Goal: Information Seeking & Learning: Learn about a topic

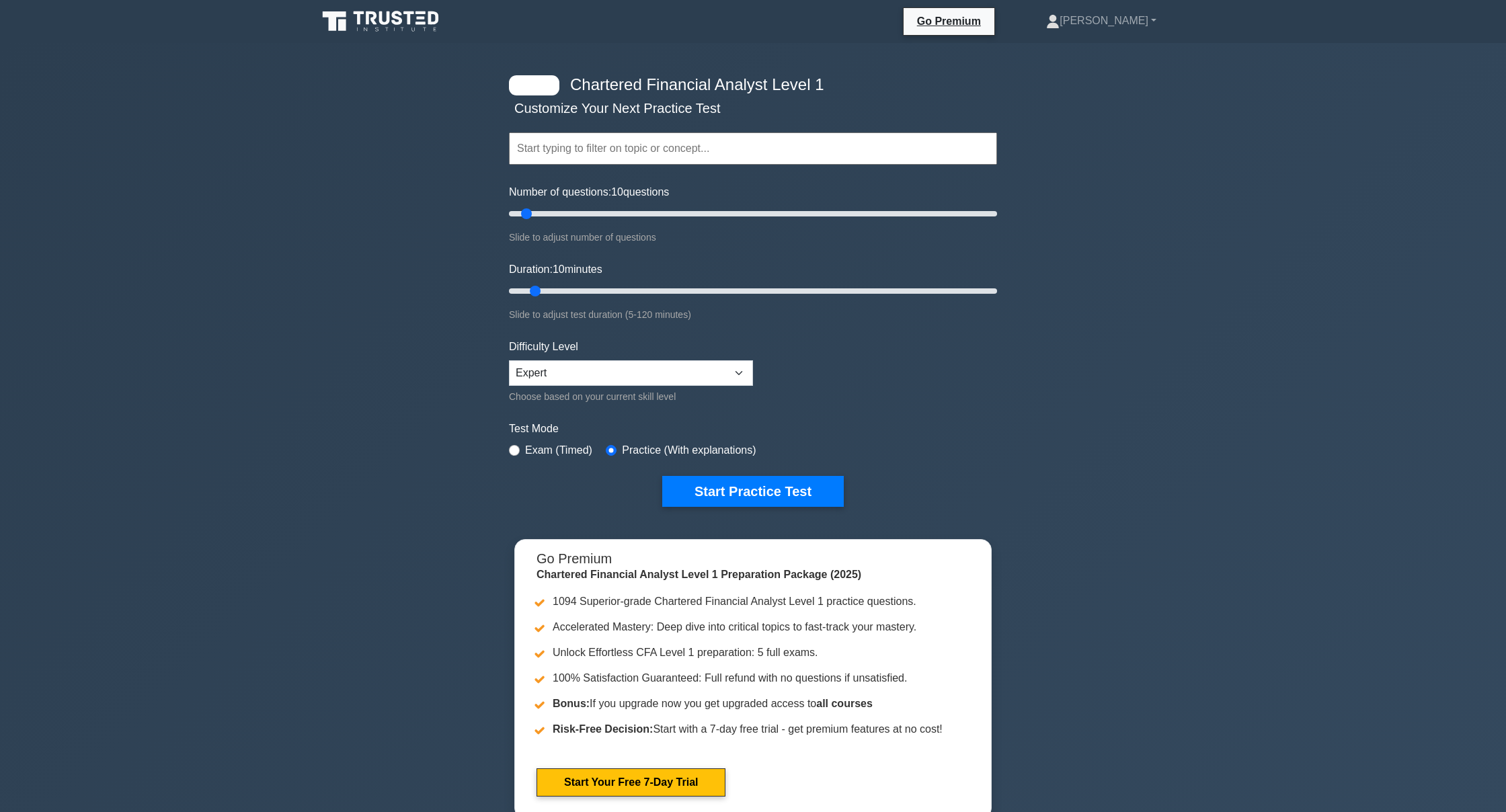
scroll to position [54, 0]
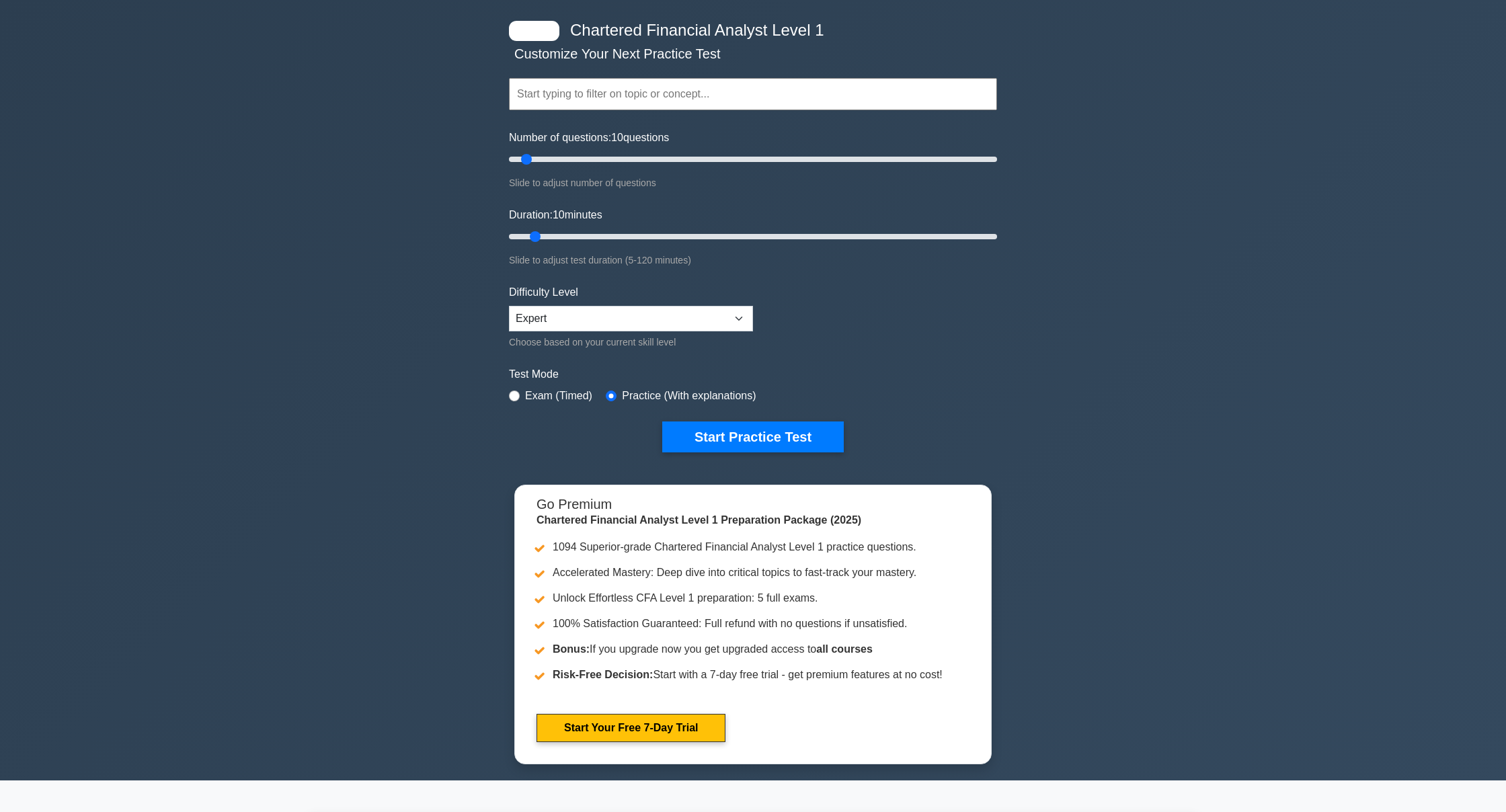
click at [610, 87] on input "text" at bounding box center [753, 94] width 488 height 32
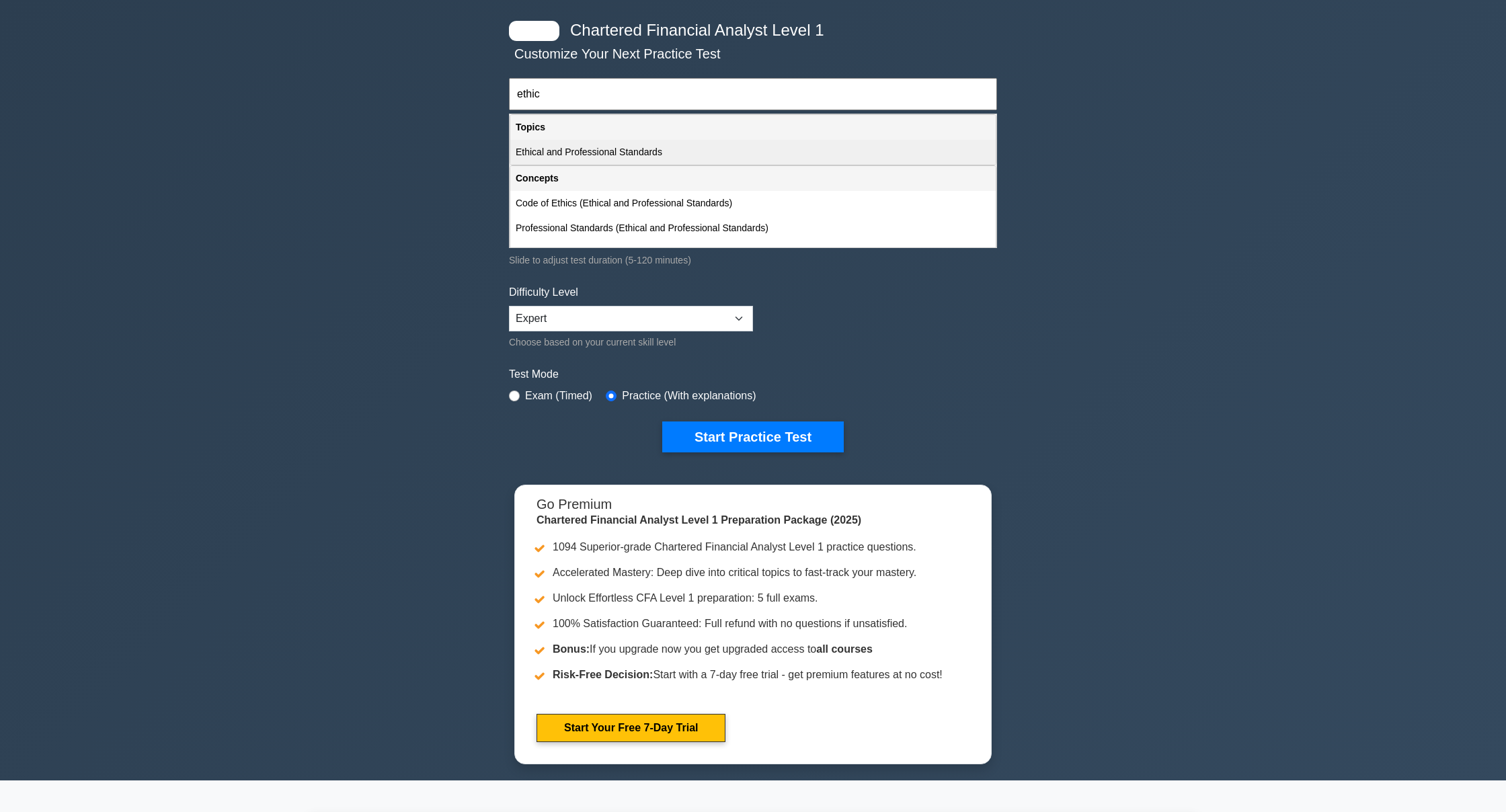
click at [556, 159] on div "Ethical and Professional Standards" at bounding box center [753, 152] width 485 height 25
type input "Ethical and Professional Standards"
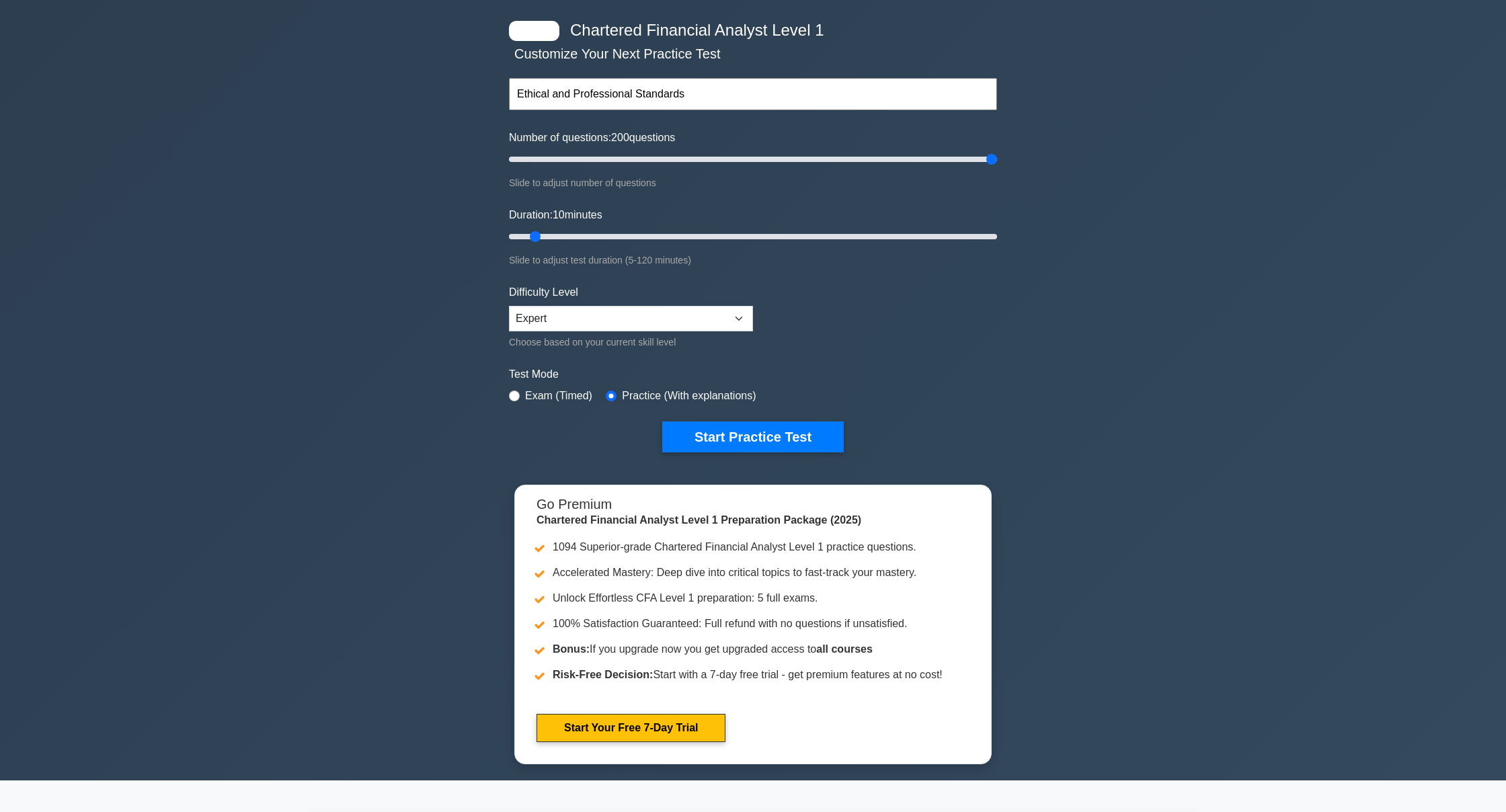
drag, startPoint x: 531, startPoint y: 160, endPoint x: 1196, endPoint y: 155, distance: 665.0
type input "200"
click at [1196, 155] on div "Chartered Financial Analyst Level 1 Customize Your Next Practice Test Ethical a…" at bounding box center [753, 384] width 1506 height 792
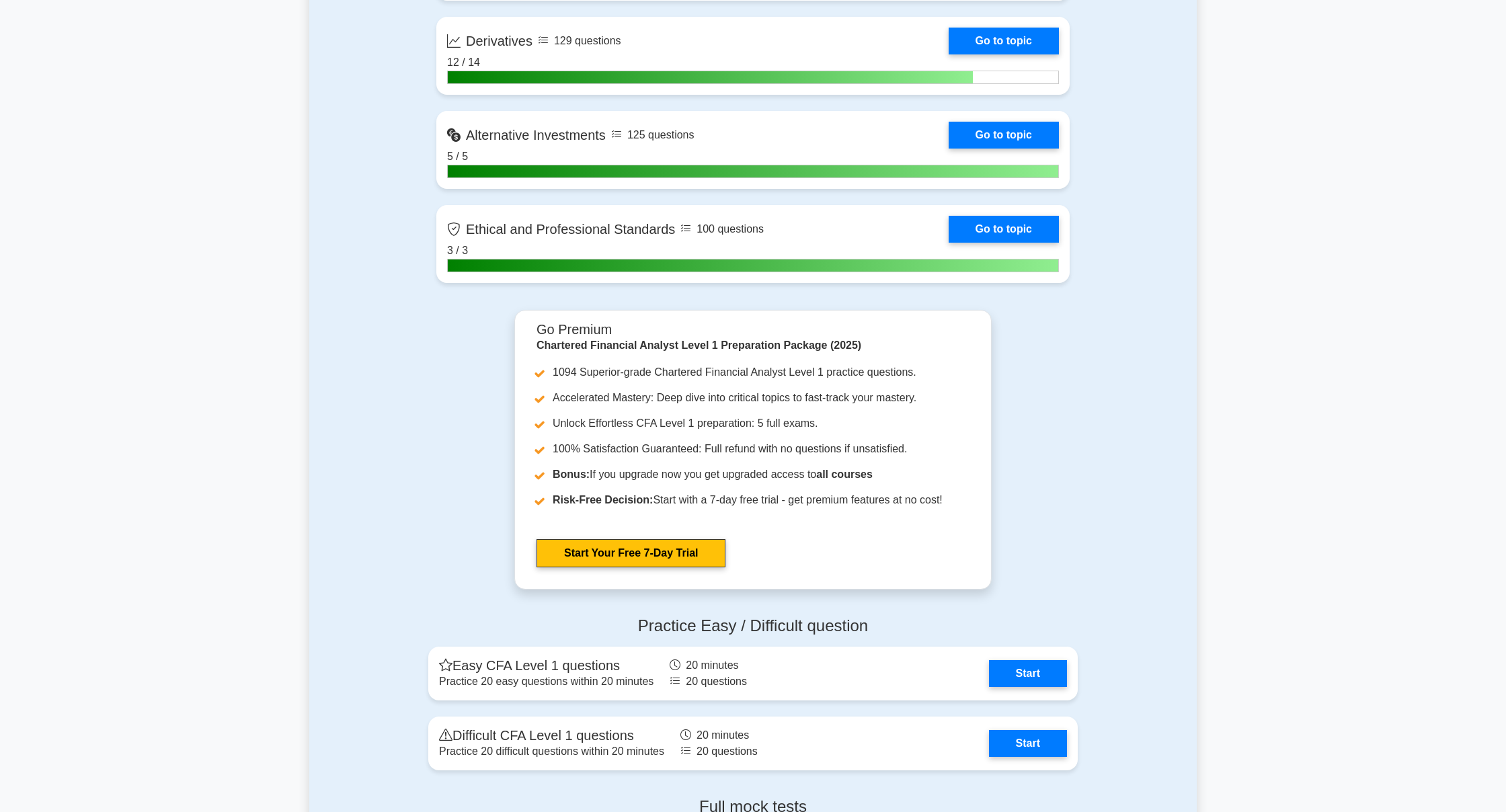
scroll to position [1586, 0]
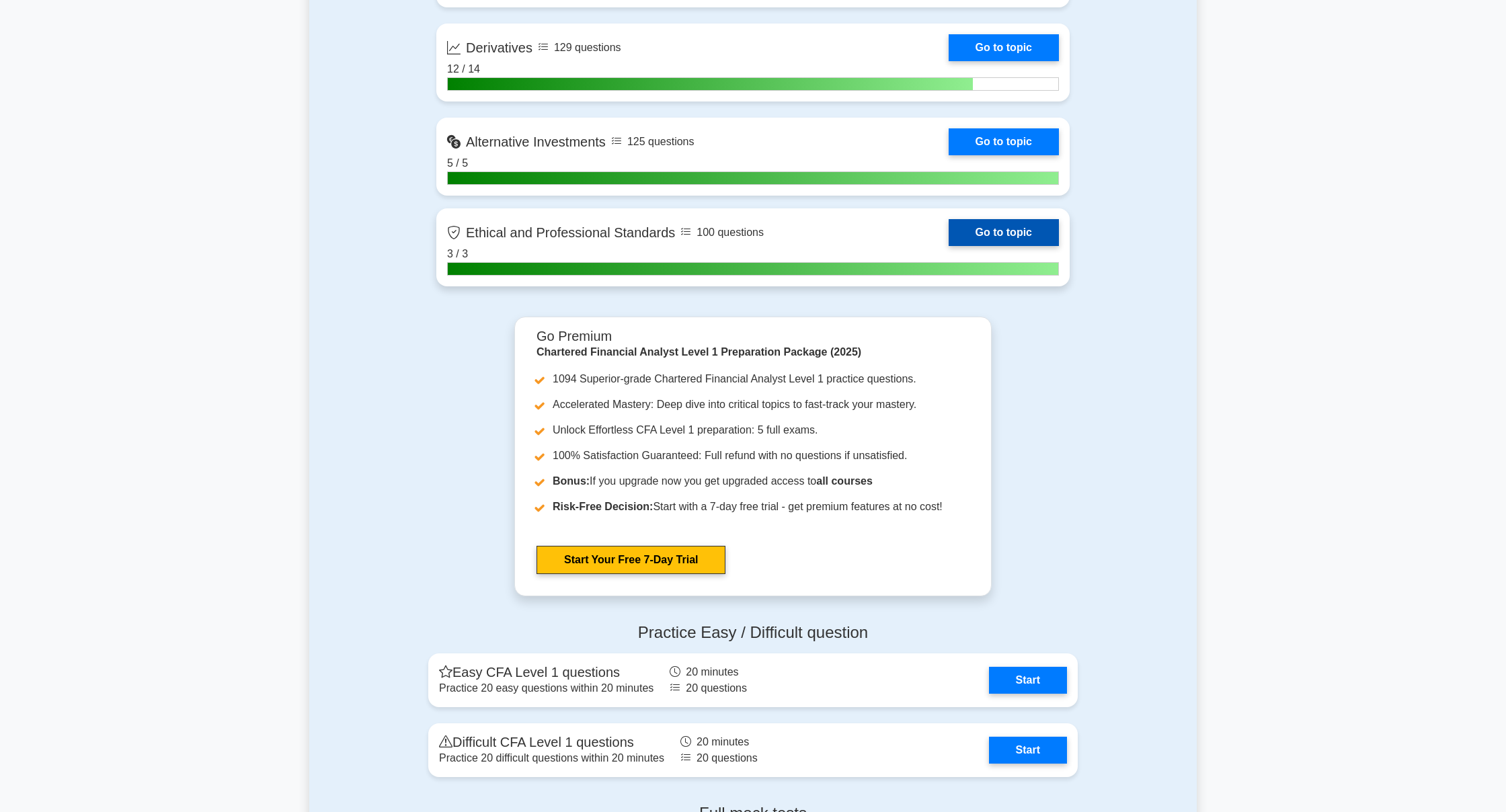
click at [974, 230] on link "Go to topic" at bounding box center [1004, 232] width 110 height 27
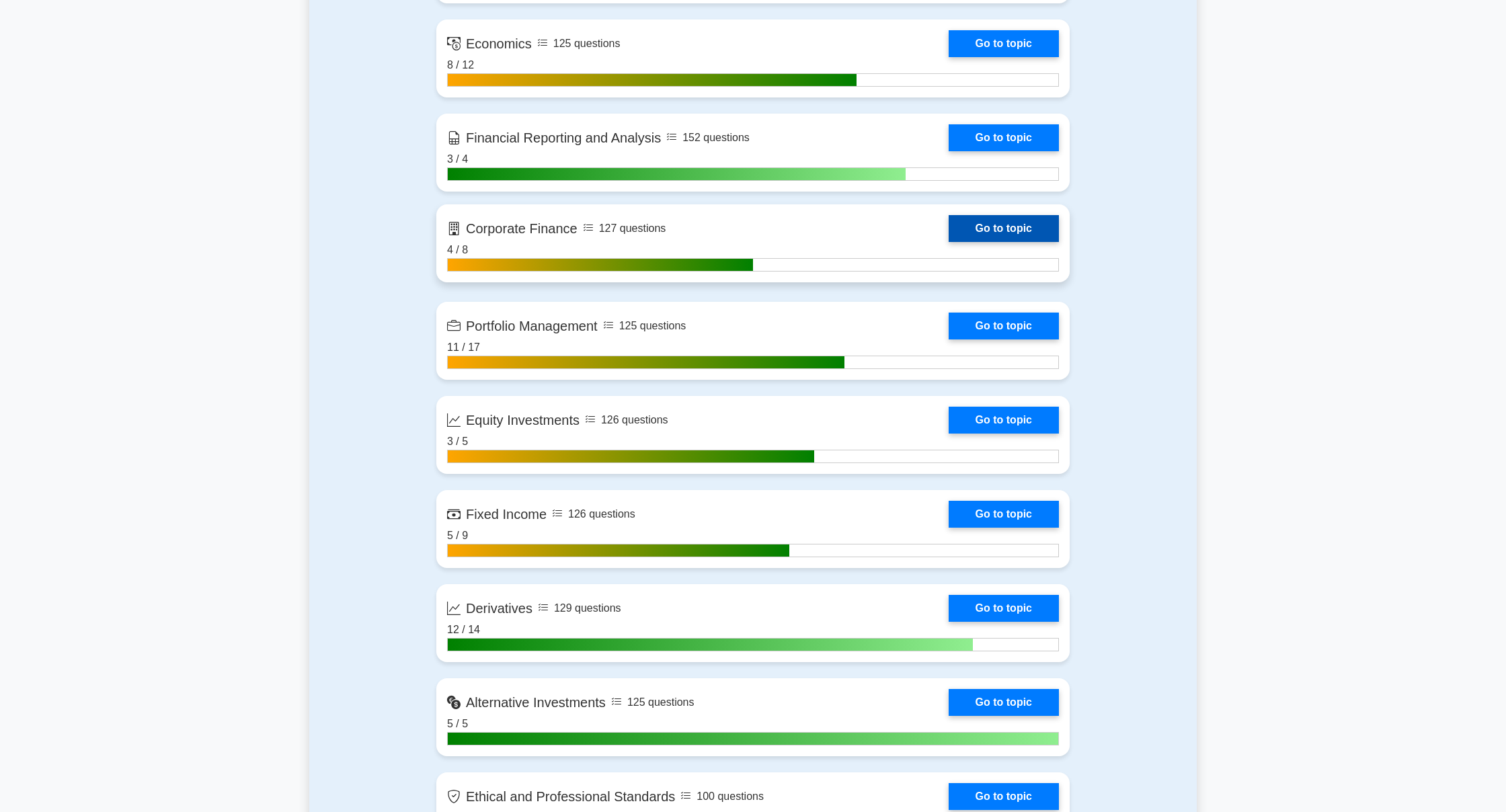
scroll to position [1024, 0]
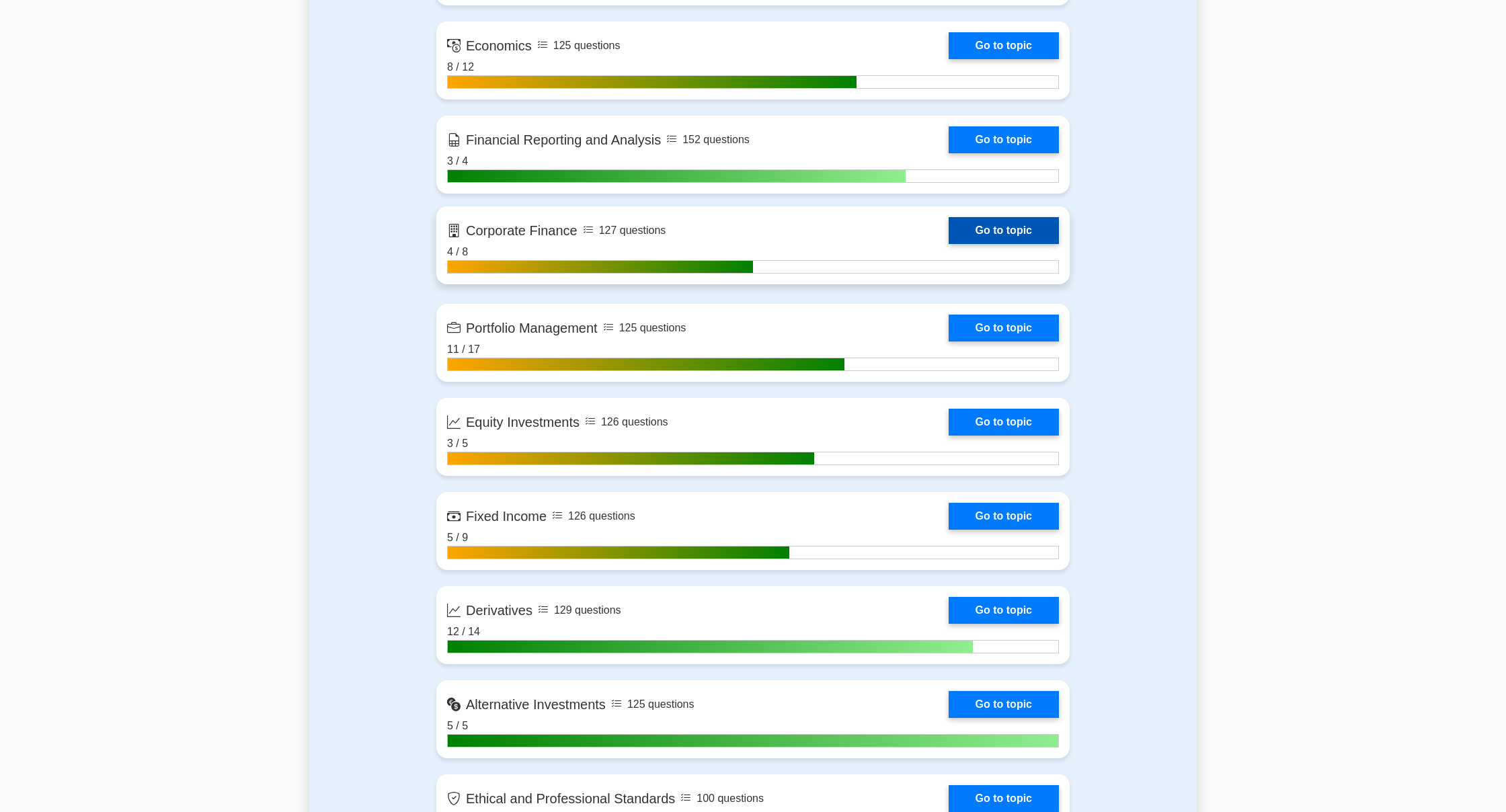
click at [1001, 237] on link "Go to topic" at bounding box center [1004, 230] width 110 height 27
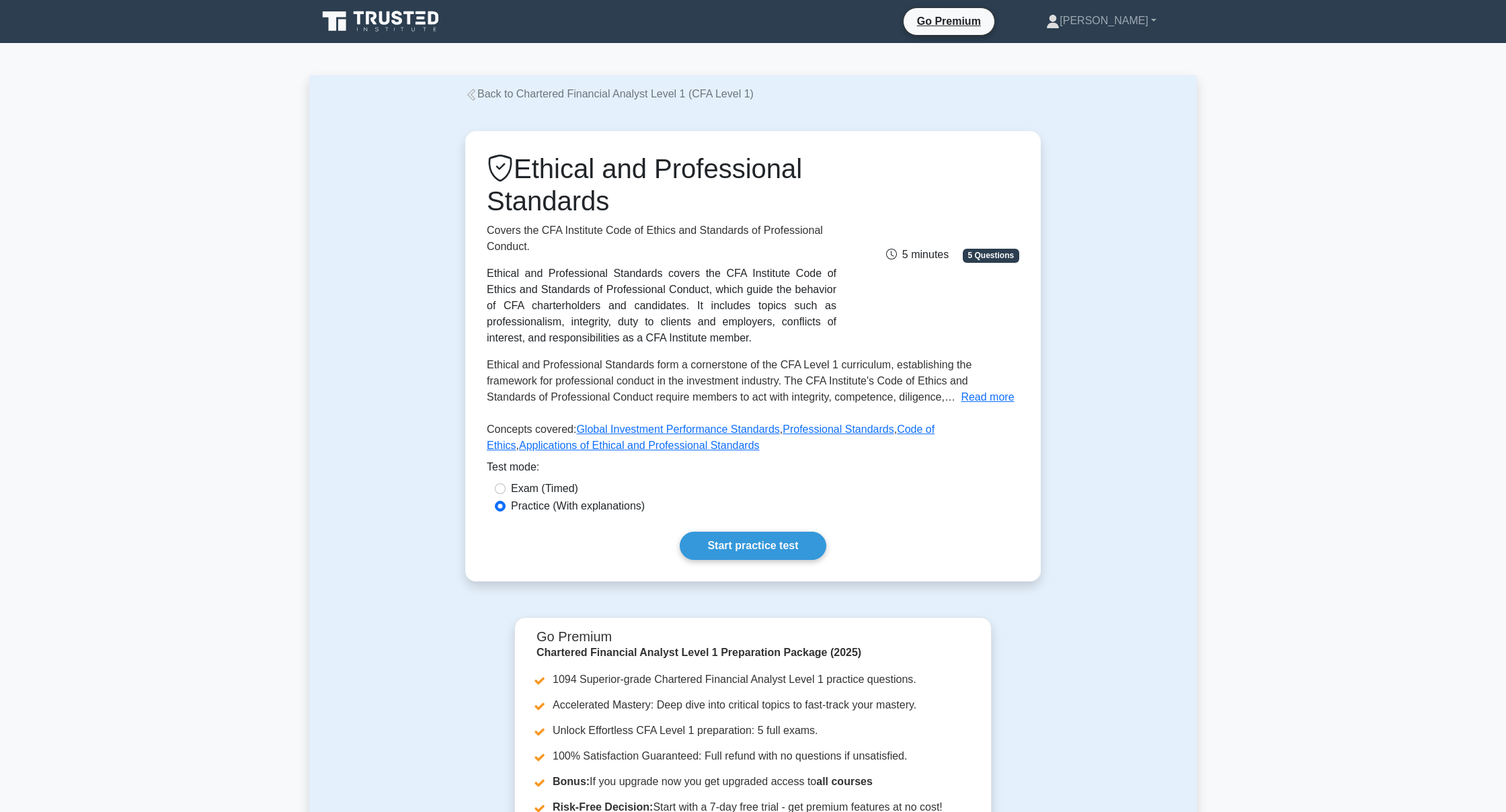
click at [536, 494] on label "Exam (Timed)" at bounding box center [545, 488] width 68 height 16
click at [505, 494] on input "Exam (Timed)" at bounding box center [501, 489] width 11 height 11
radio input "true"
click at [512, 507] on label "Practice (With explanations)" at bounding box center [578, 506] width 134 height 16
click at [505, 507] on input "Practice (With explanations)" at bounding box center [501, 507] width 11 height 11
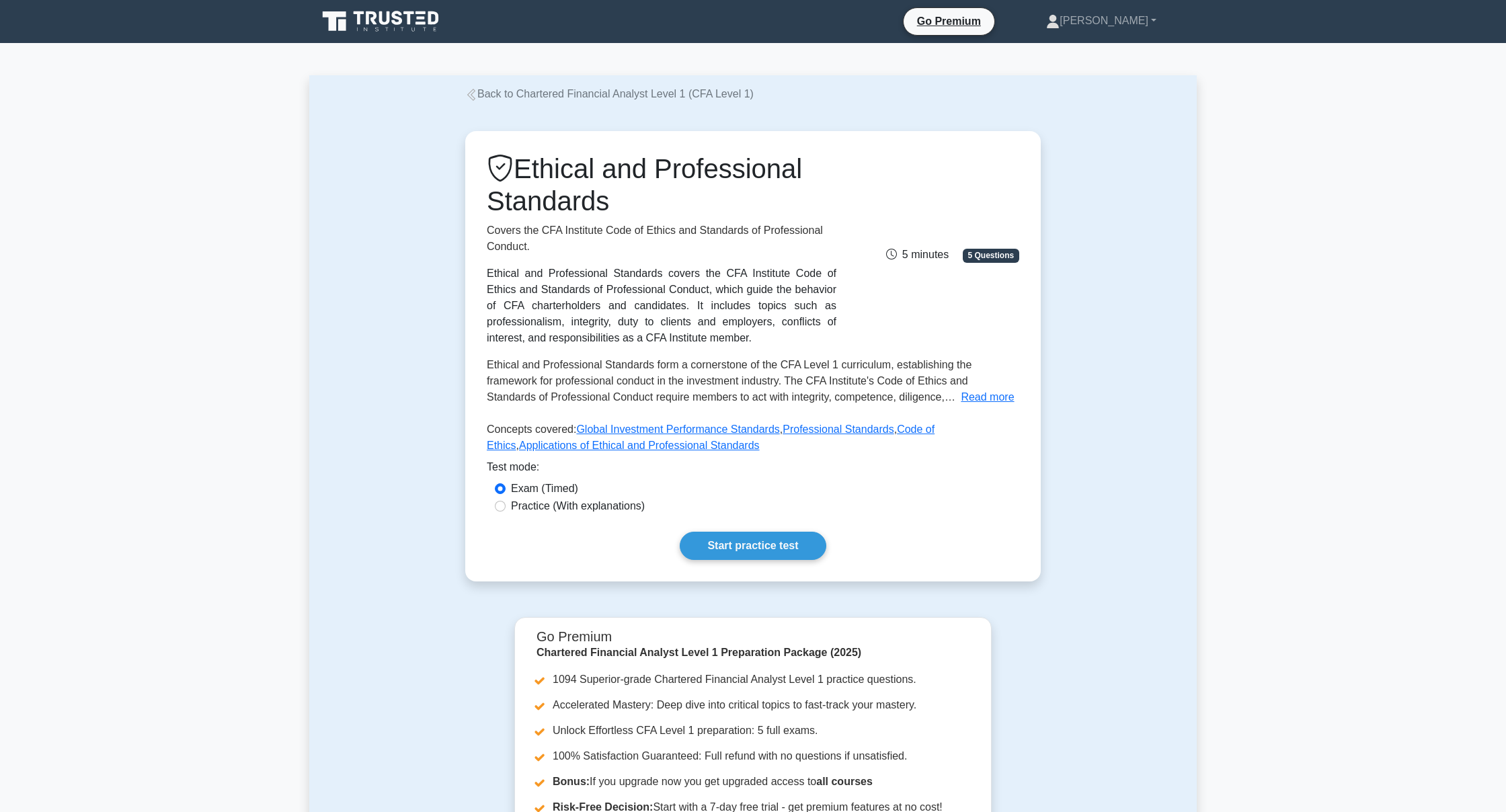
radio input "true"
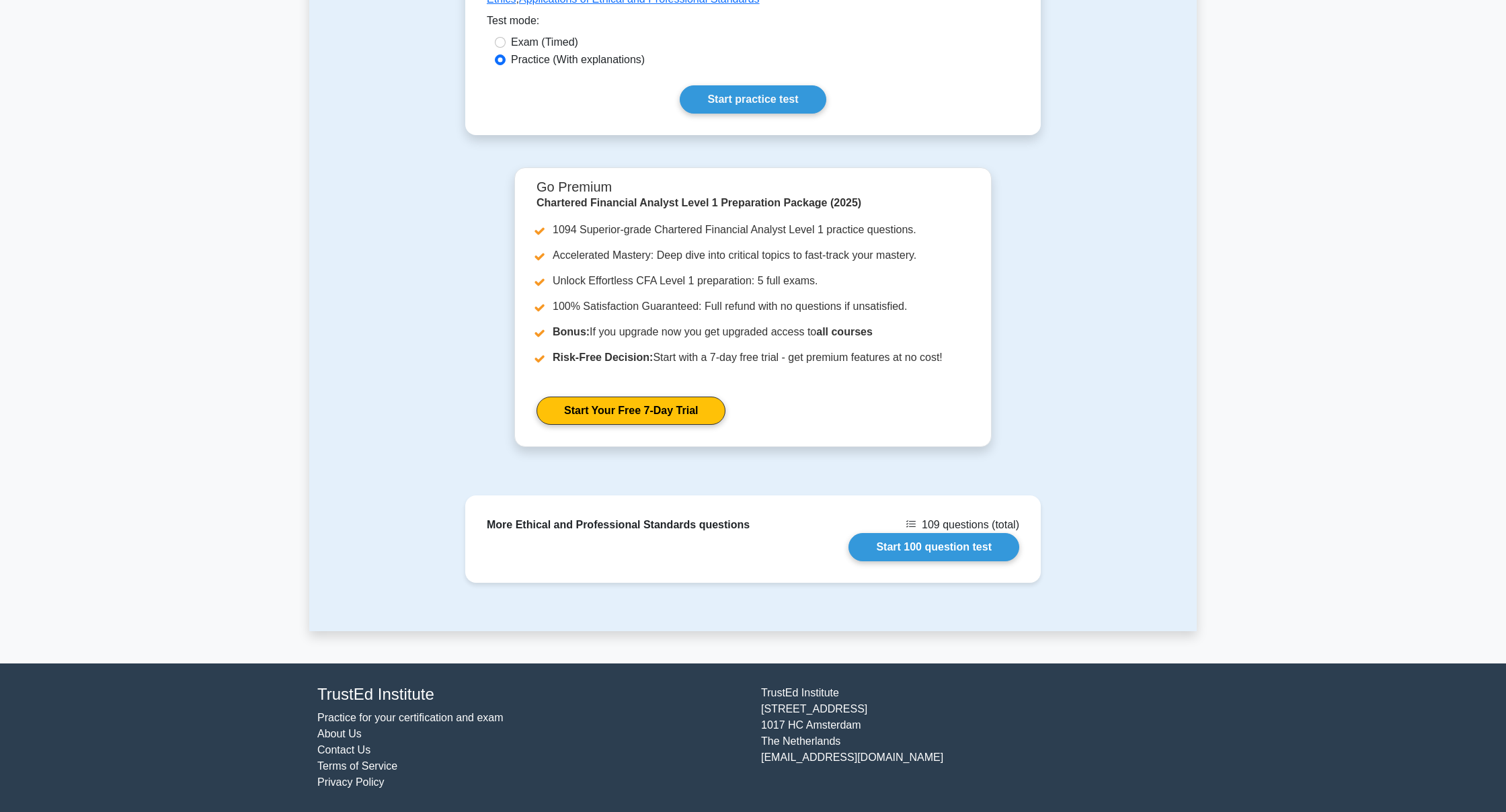
scroll to position [449, 0]
click at [875, 547] on link "Start 100 question test" at bounding box center [934, 544] width 171 height 28
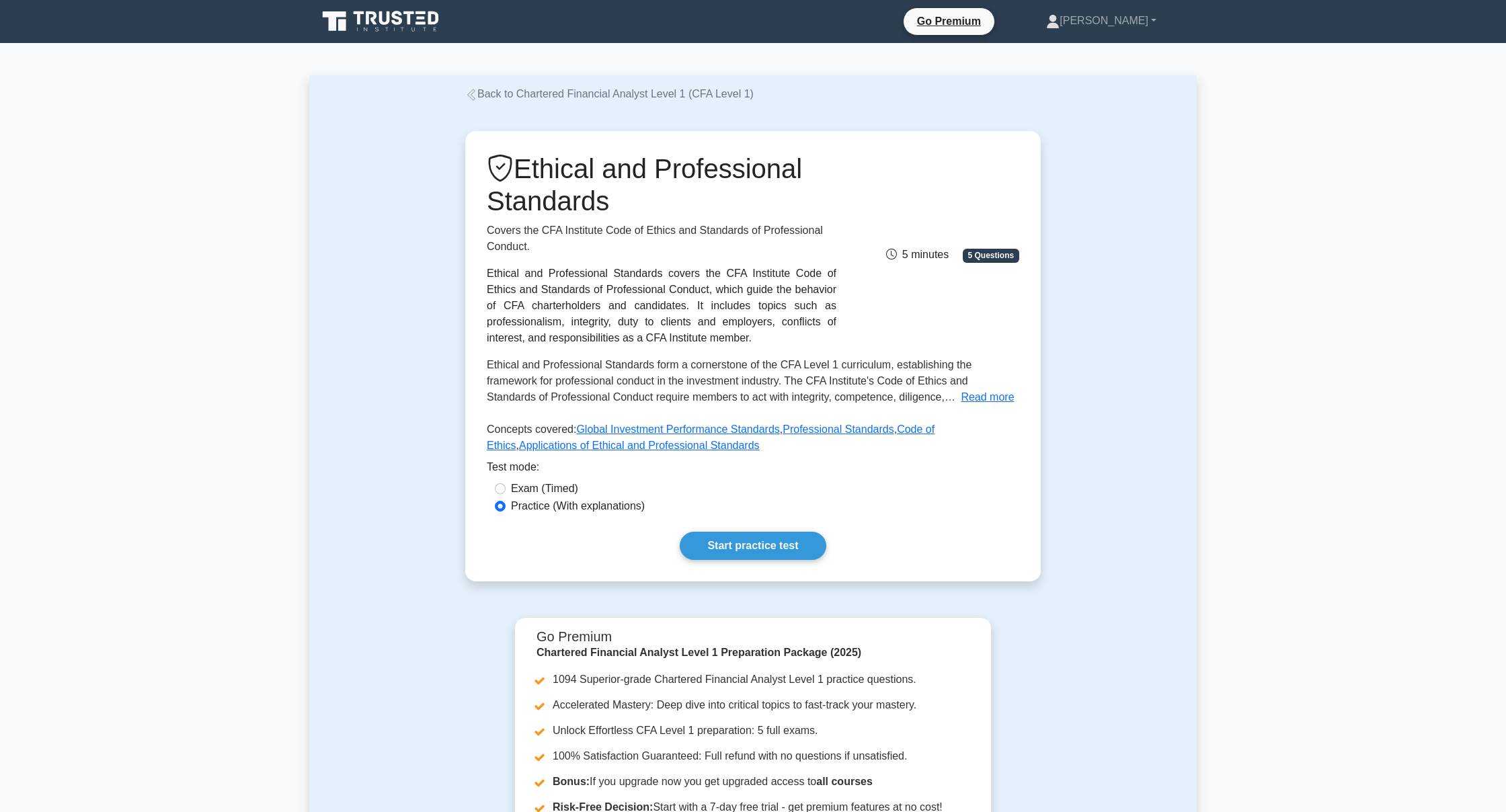
scroll to position [0, 0]
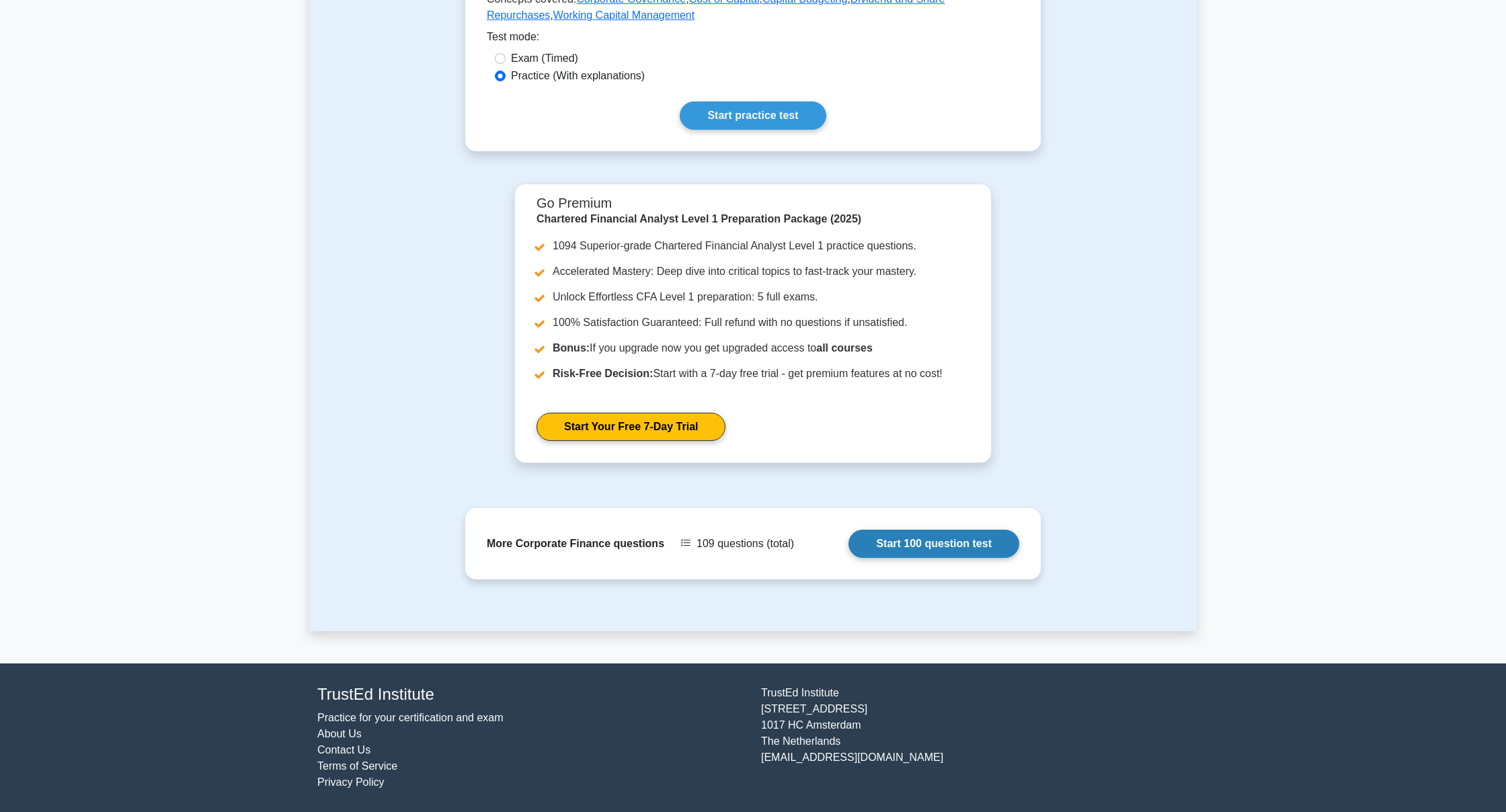
scroll to position [385, 0]
click at [889, 550] on link "Start 100 question test" at bounding box center [934, 544] width 171 height 28
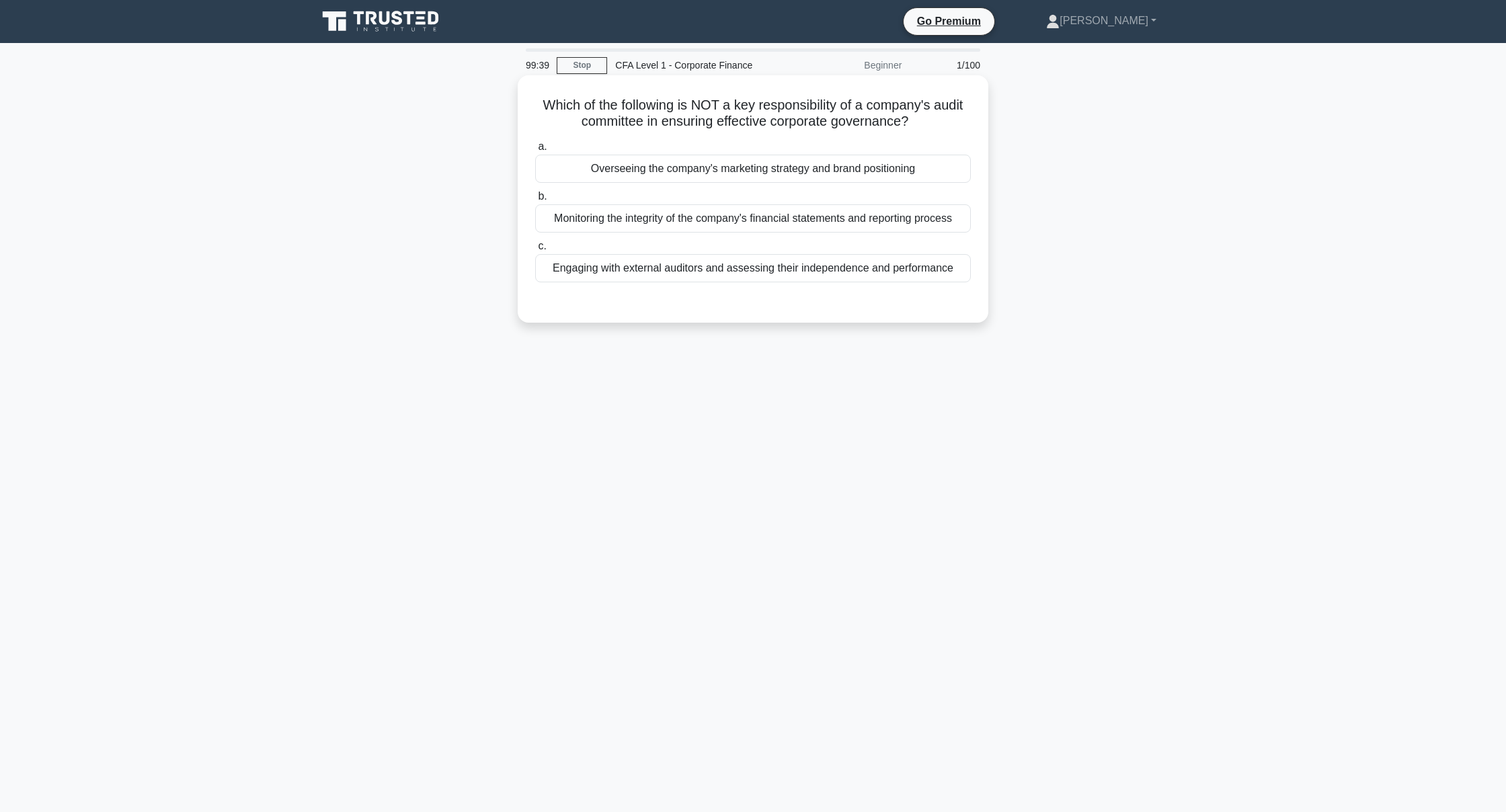
click at [806, 176] on div "Overseeing the company's marketing strategy and brand positioning" at bounding box center [753, 168] width 436 height 28
click at [535, 151] on input "a. Overseeing the company's marketing strategy and brand positioning" at bounding box center [535, 147] width 0 height 9
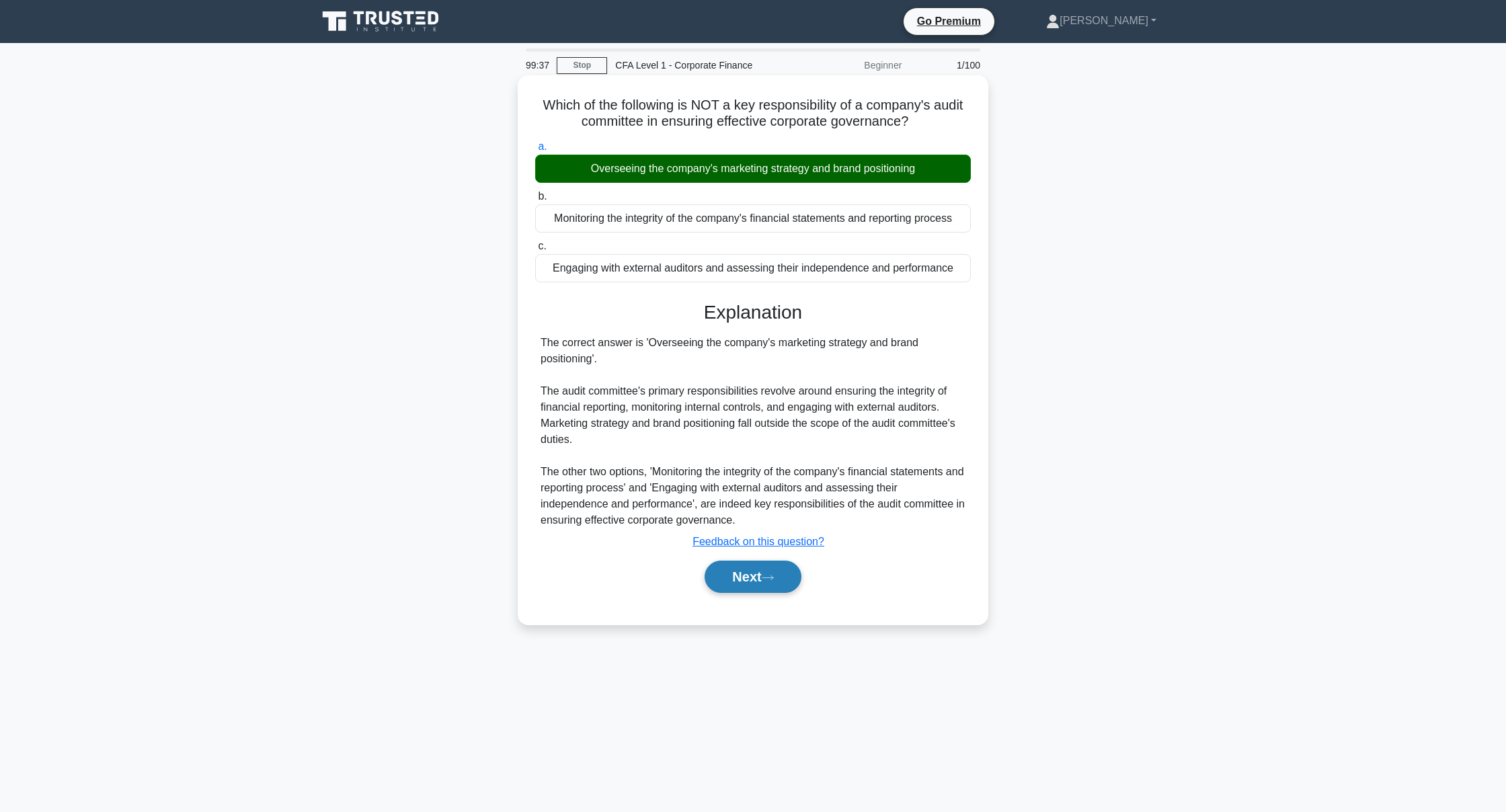
click at [776, 565] on button "Next" at bounding box center [752, 576] width 96 height 32
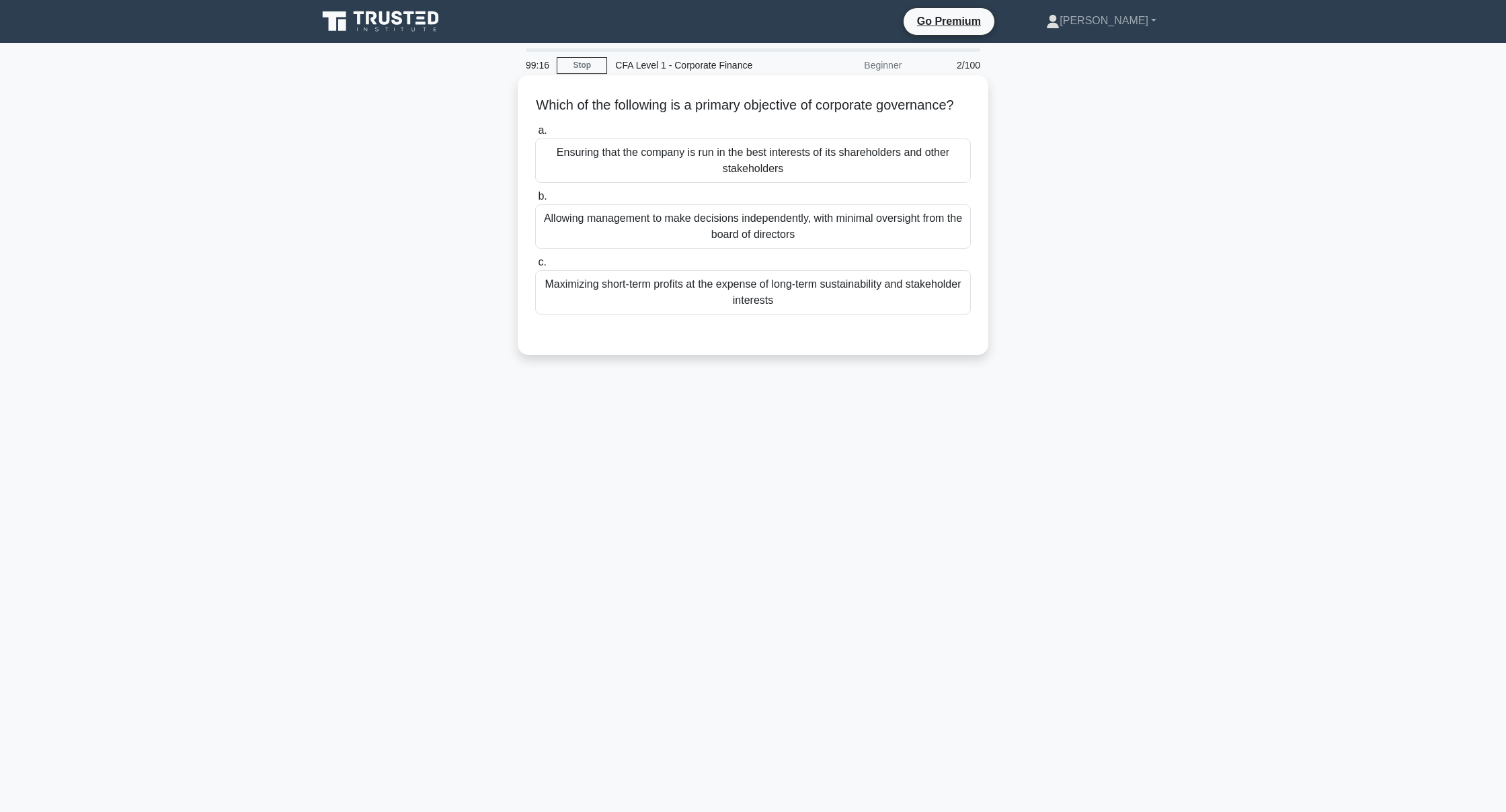
click at [910, 178] on div "Ensuring that the company is run in the best interests of its shareholders and …" at bounding box center [753, 161] width 436 height 44
click at [535, 135] on input "a. Ensuring that the company is run in the best interests of its shareholders a…" at bounding box center [535, 130] width 0 height 9
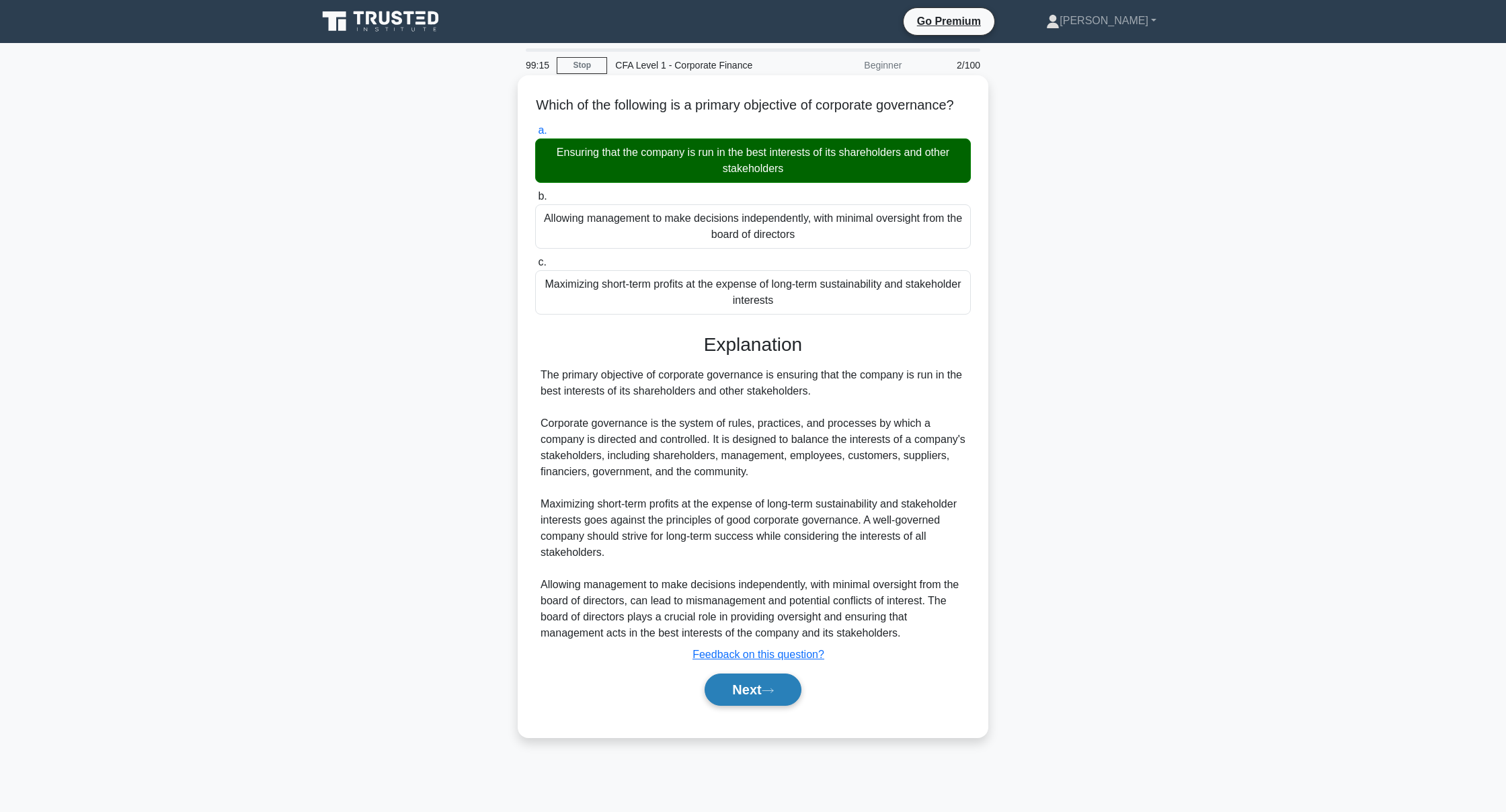
click at [759, 704] on button "Next" at bounding box center [752, 689] width 96 height 32
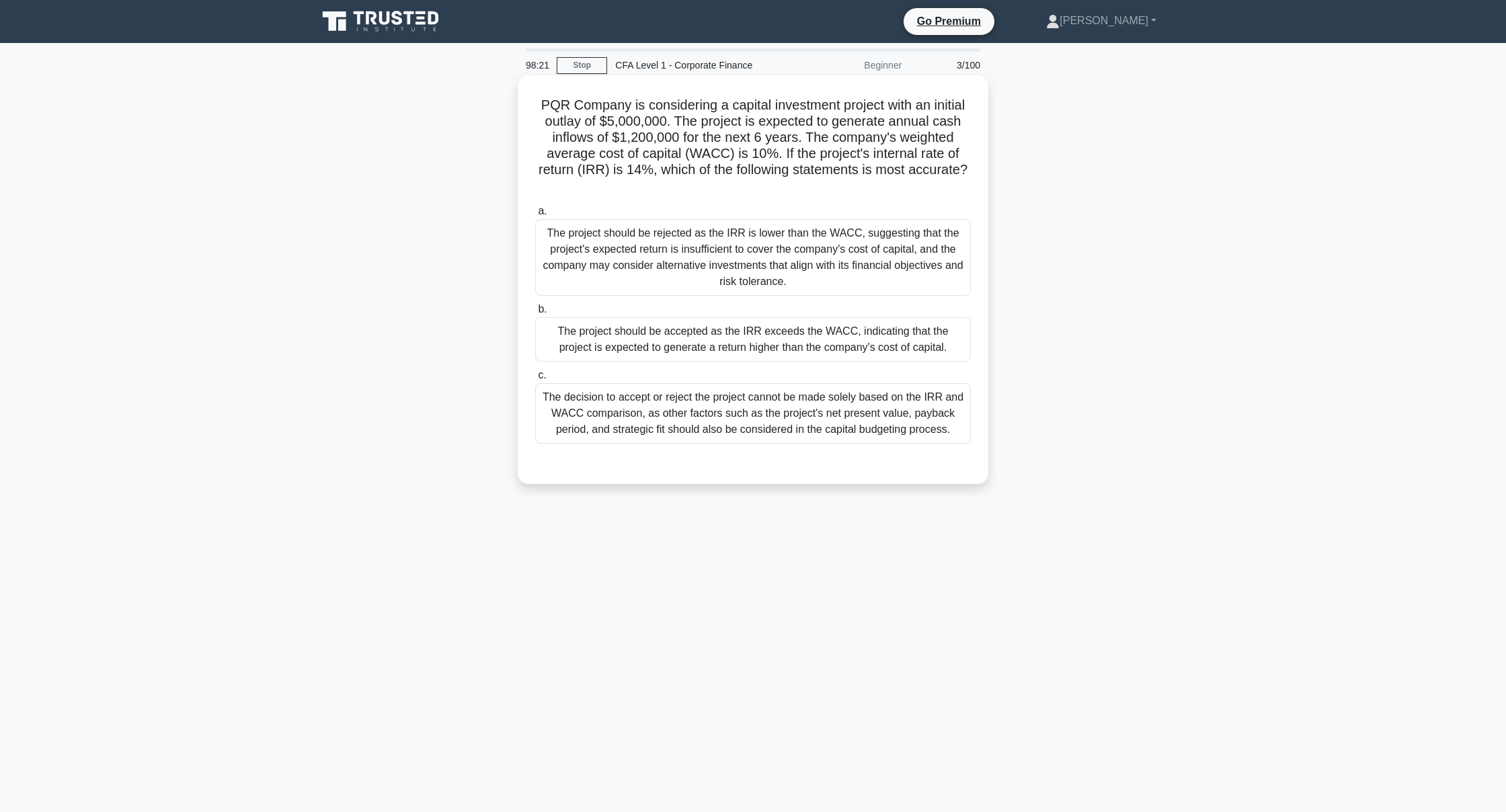
click at [794, 392] on div "The decision to accept or reject the project cannot be made solely based on the…" at bounding box center [753, 414] width 436 height 61
click at [535, 380] on input "c. The decision to accept or reject the project cannot be made solely based on …" at bounding box center [535, 375] width 0 height 9
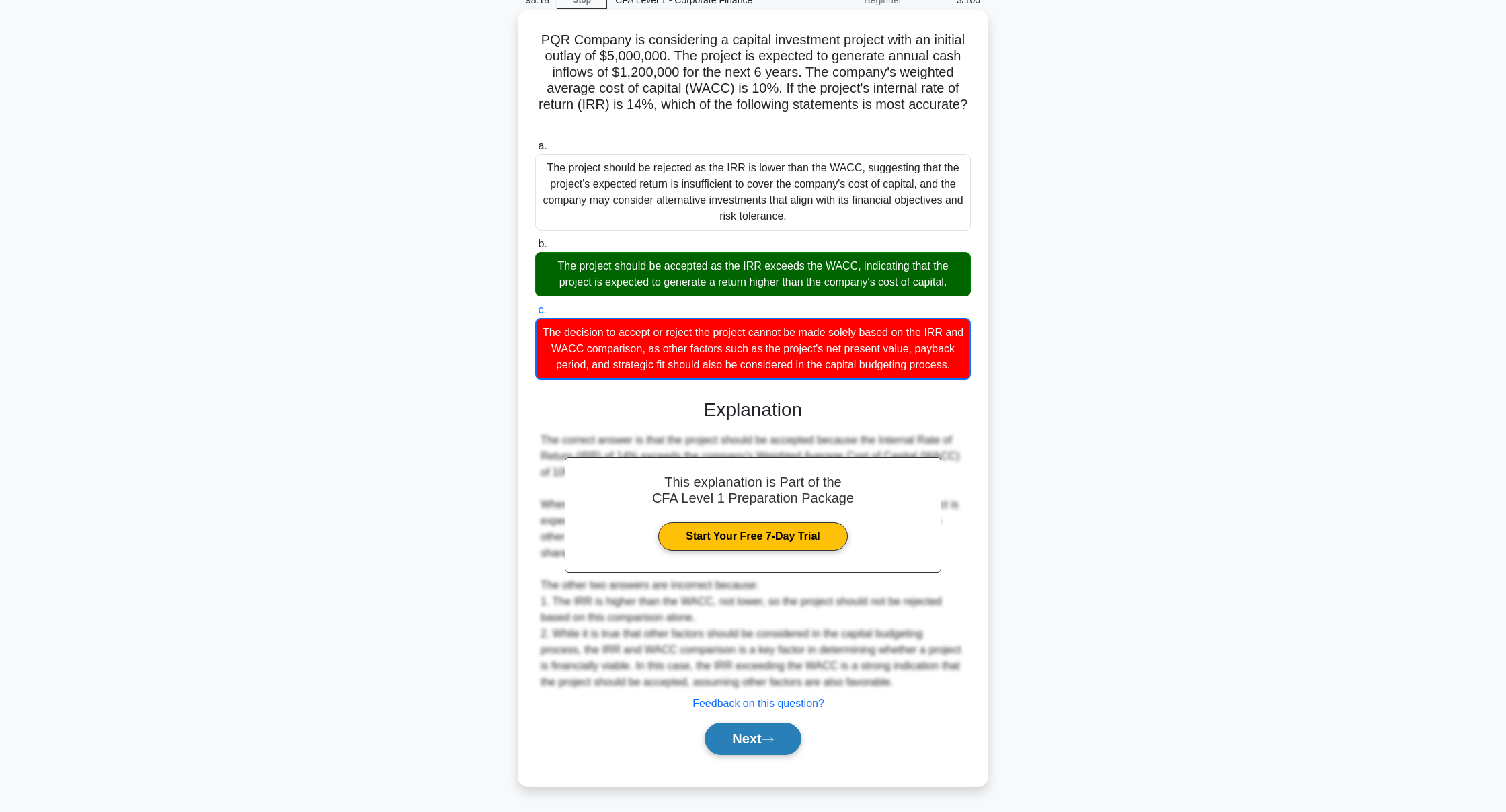
scroll to position [65, 0]
click at [771, 727] on button "Next" at bounding box center [752, 738] width 96 height 32
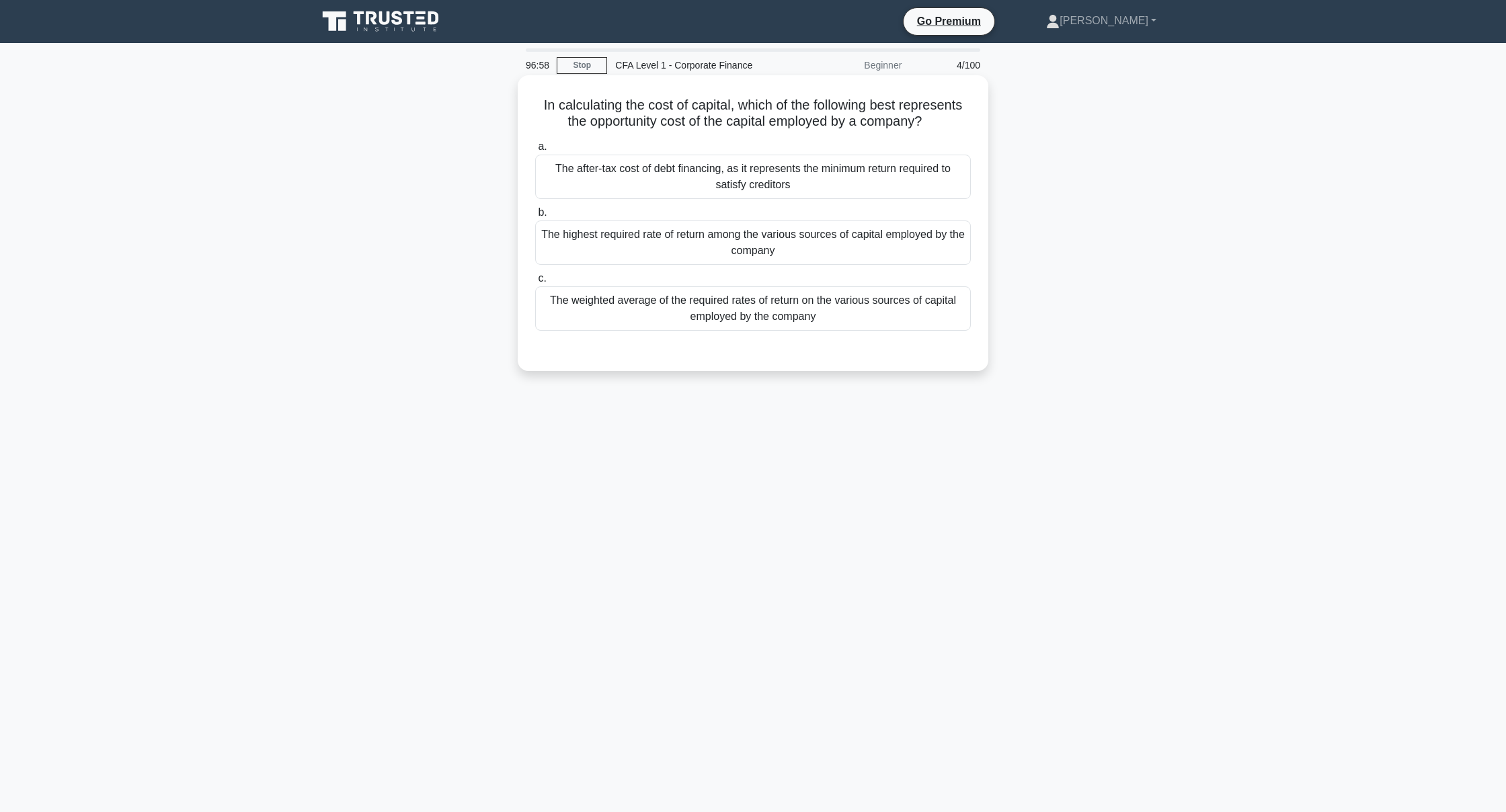
scroll to position [0, 0]
click at [875, 250] on div "The highest required rate of return among the various sources of capital employ…" at bounding box center [753, 243] width 436 height 44
click at [535, 217] on input "b. The highest required rate of return among the various sources of capital emp…" at bounding box center [535, 212] width 0 height 9
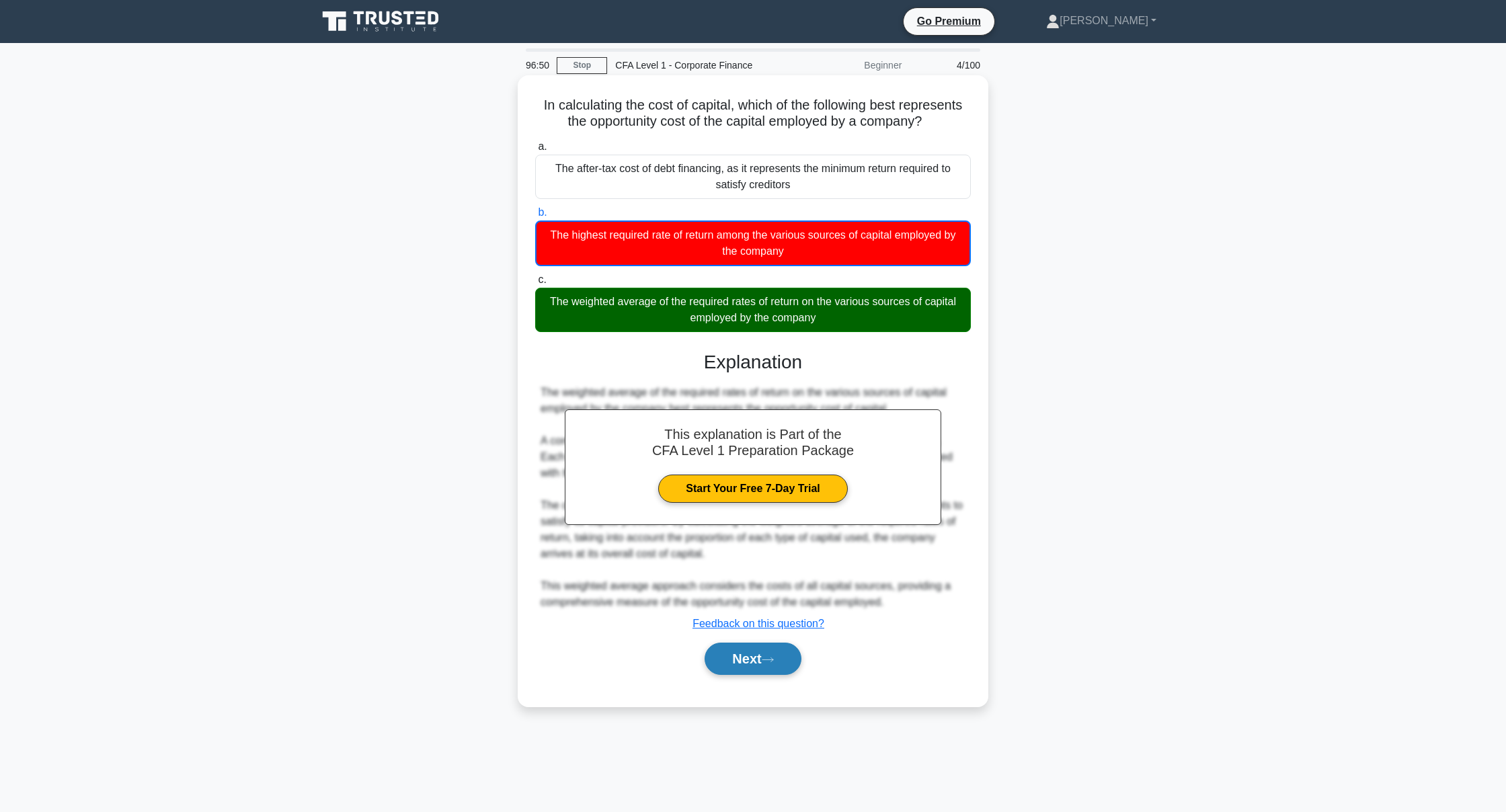
scroll to position [1, 0]
click at [761, 665] on button "Next" at bounding box center [752, 658] width 96 height 32
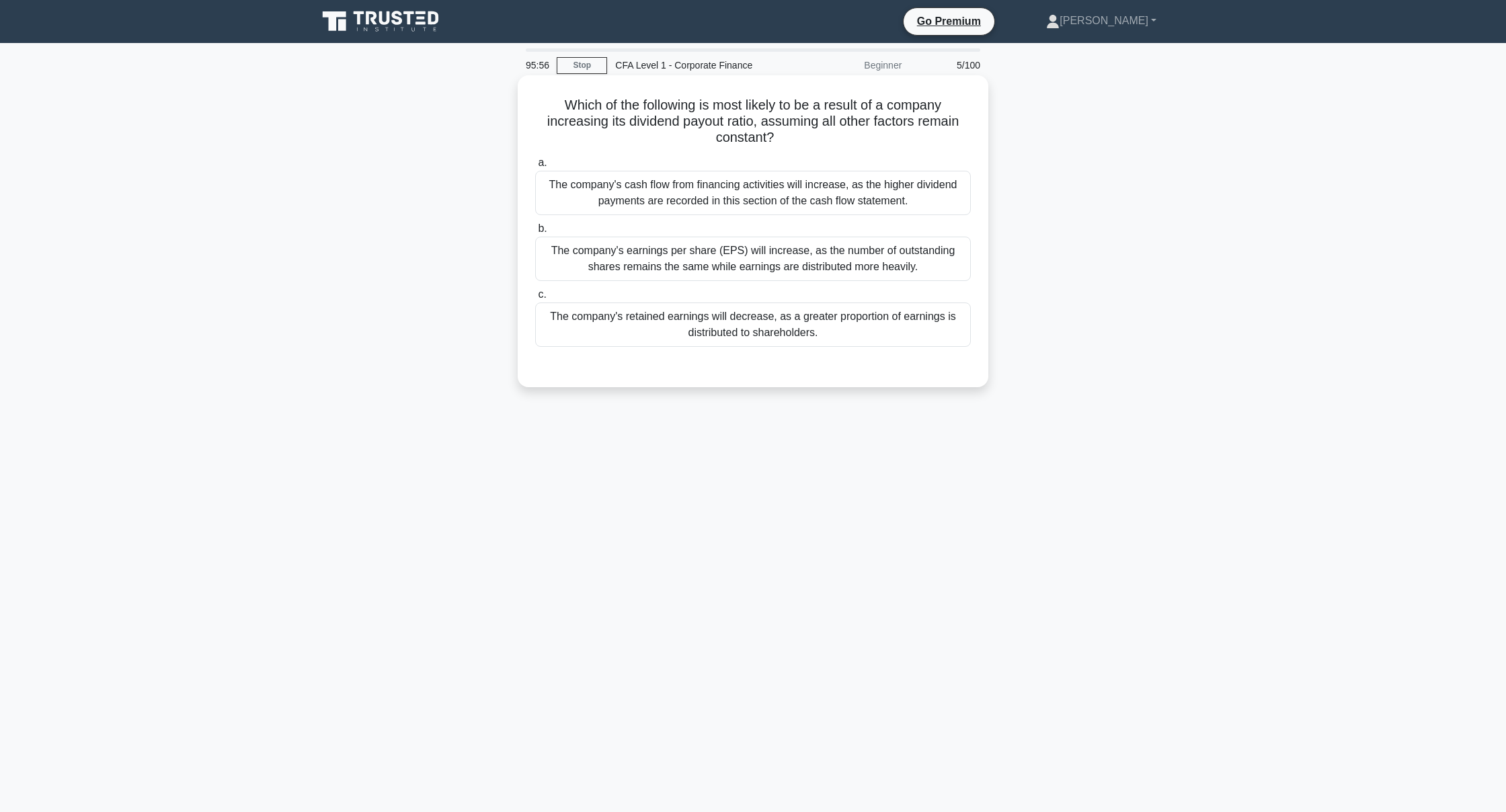
scroll to position [0, 0]
click at [733, 336] on div "The company's retained earnings will decrease, as a greater proportion of earni…" at bounding box center [753, 325] width 436 height 44
click at [535, 299] on input "c. The company's retained earnings will decrease, as a greater proportion of ea…" at bounding box center [535, 294] width 0 height 9
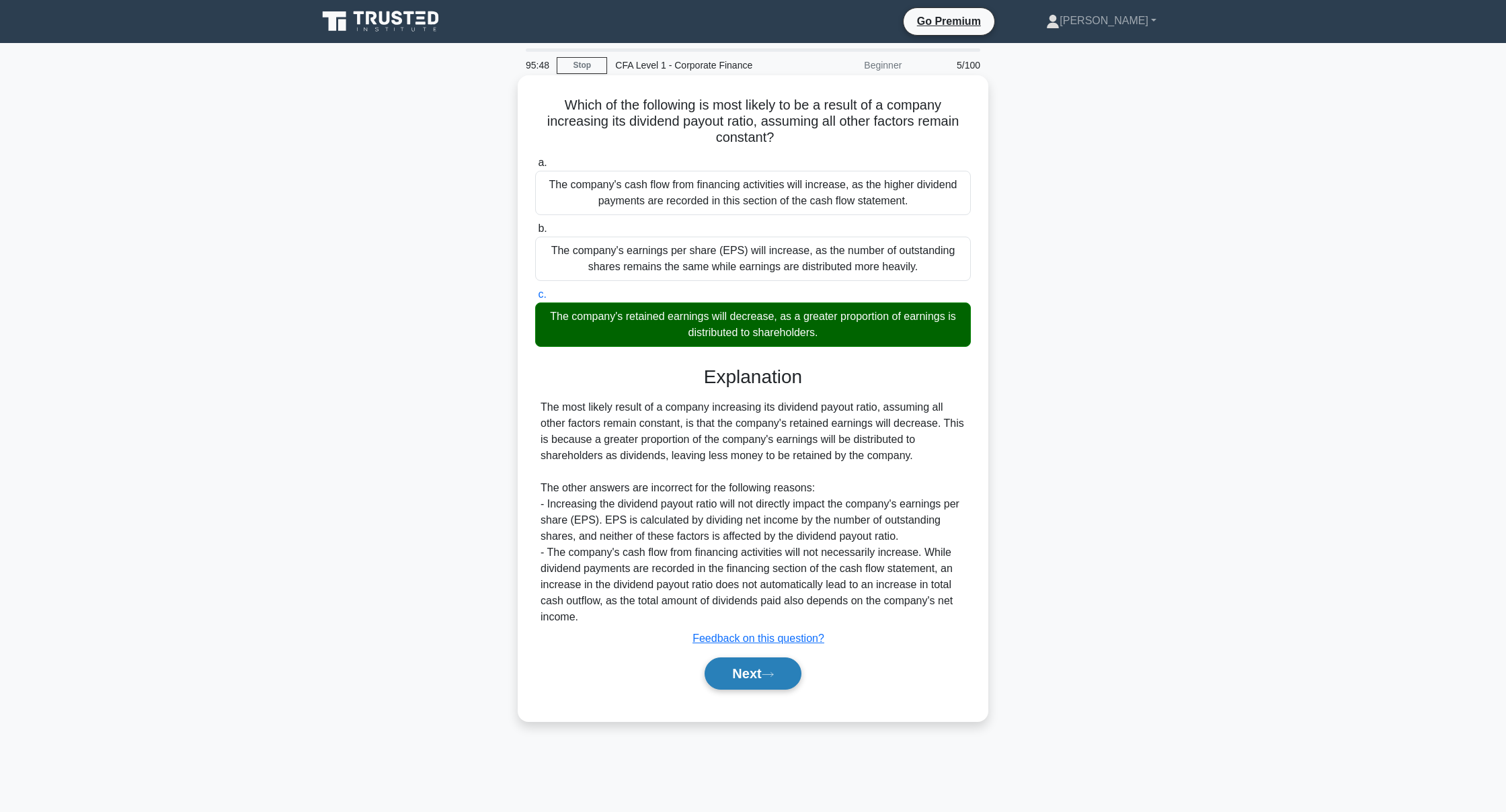
click at [747, 676] on button "Next" at bounding box center [752, 673] width 96 height 32
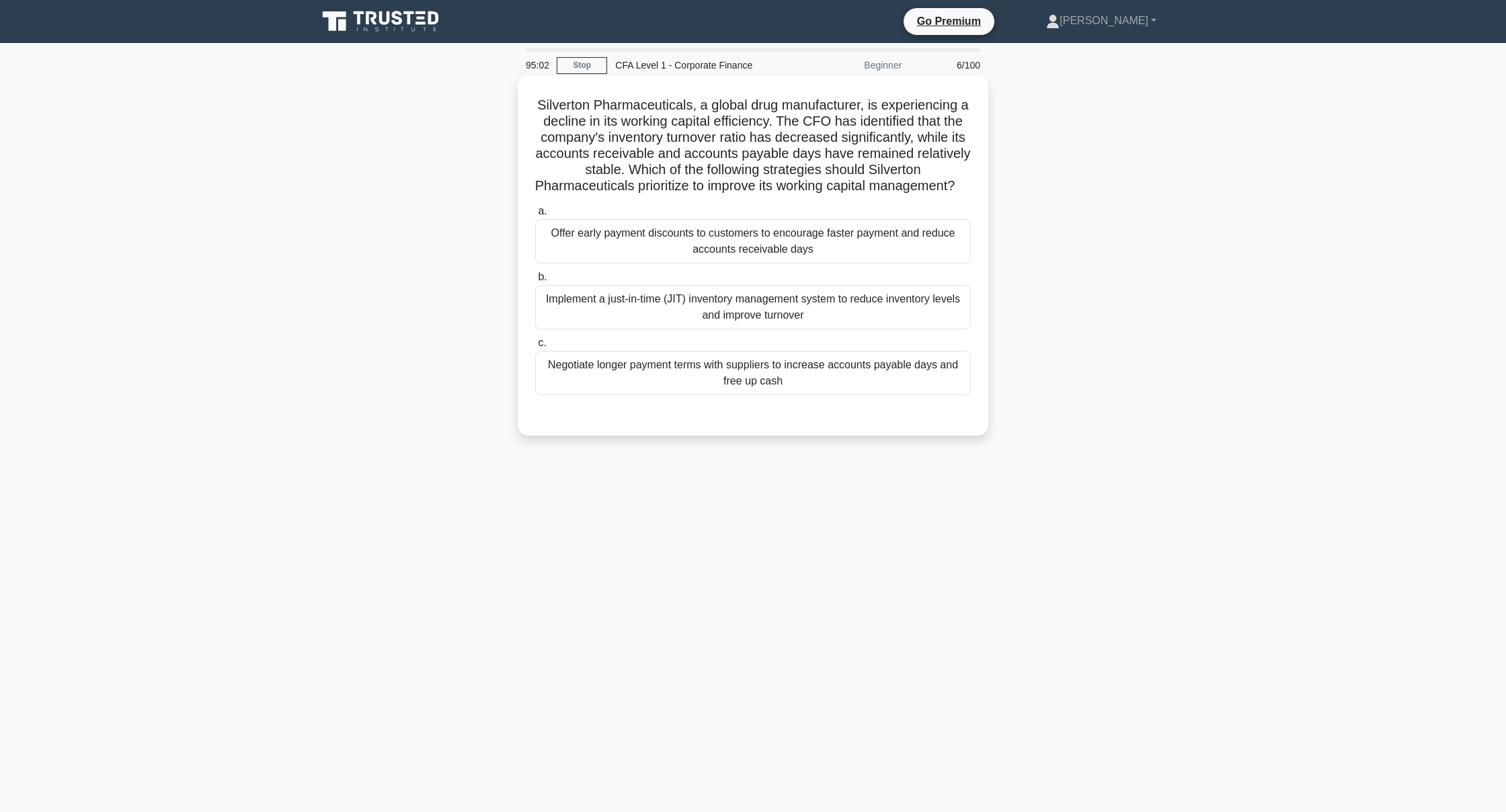
scroll to position [1, 0]
click at [681, 314] on div "Implement a just-in-time (JIT) inventory management system to reduce inventory …" at bounding box center [753, 307] width 436 height 44
click at [535, 282] on input "b. Implement a just-in-time (JIT) inventory management system to reduce invento…" at bounding box center [535, 277] width 0 height 9
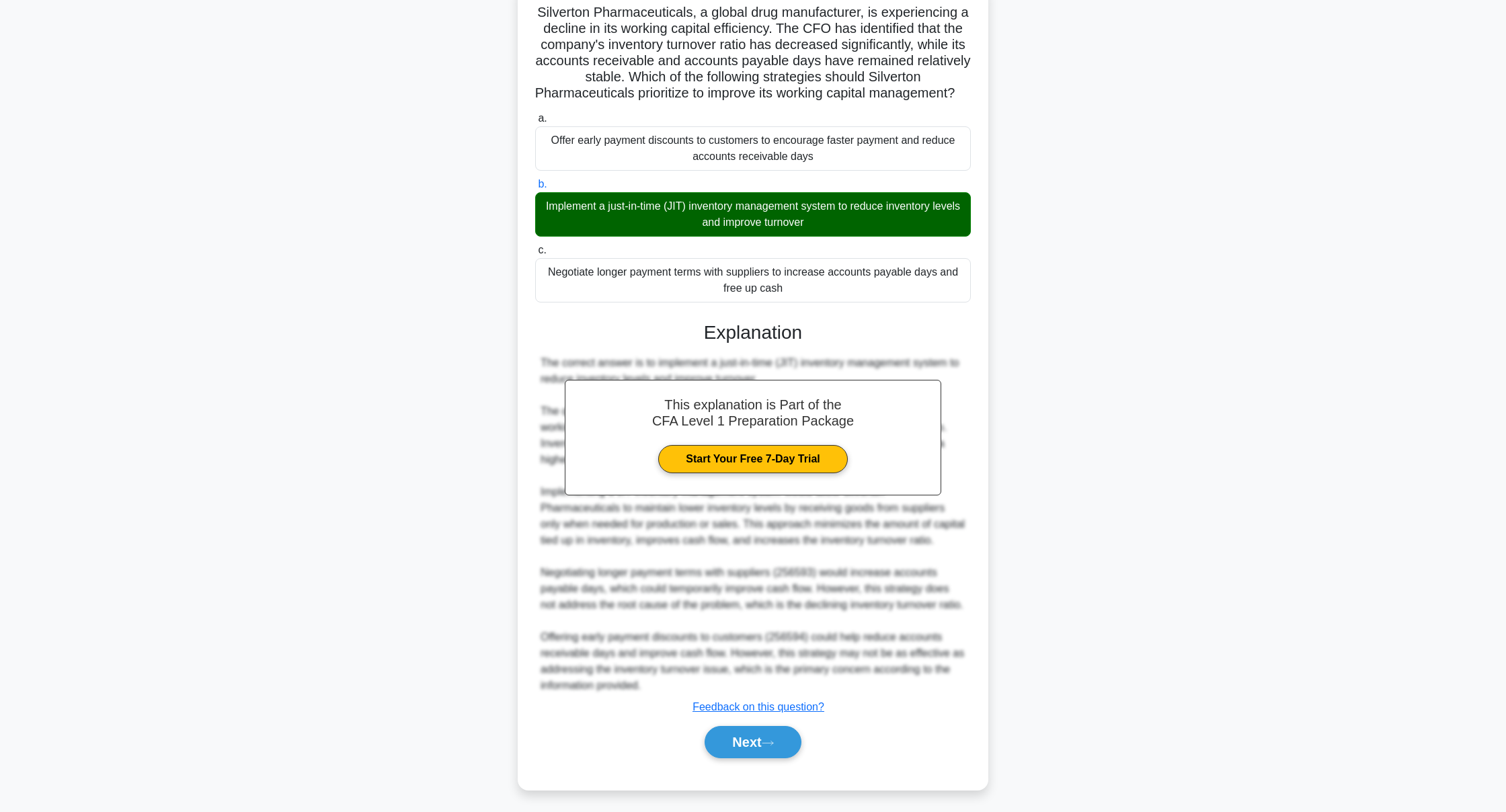
scroll to position [128, 0]
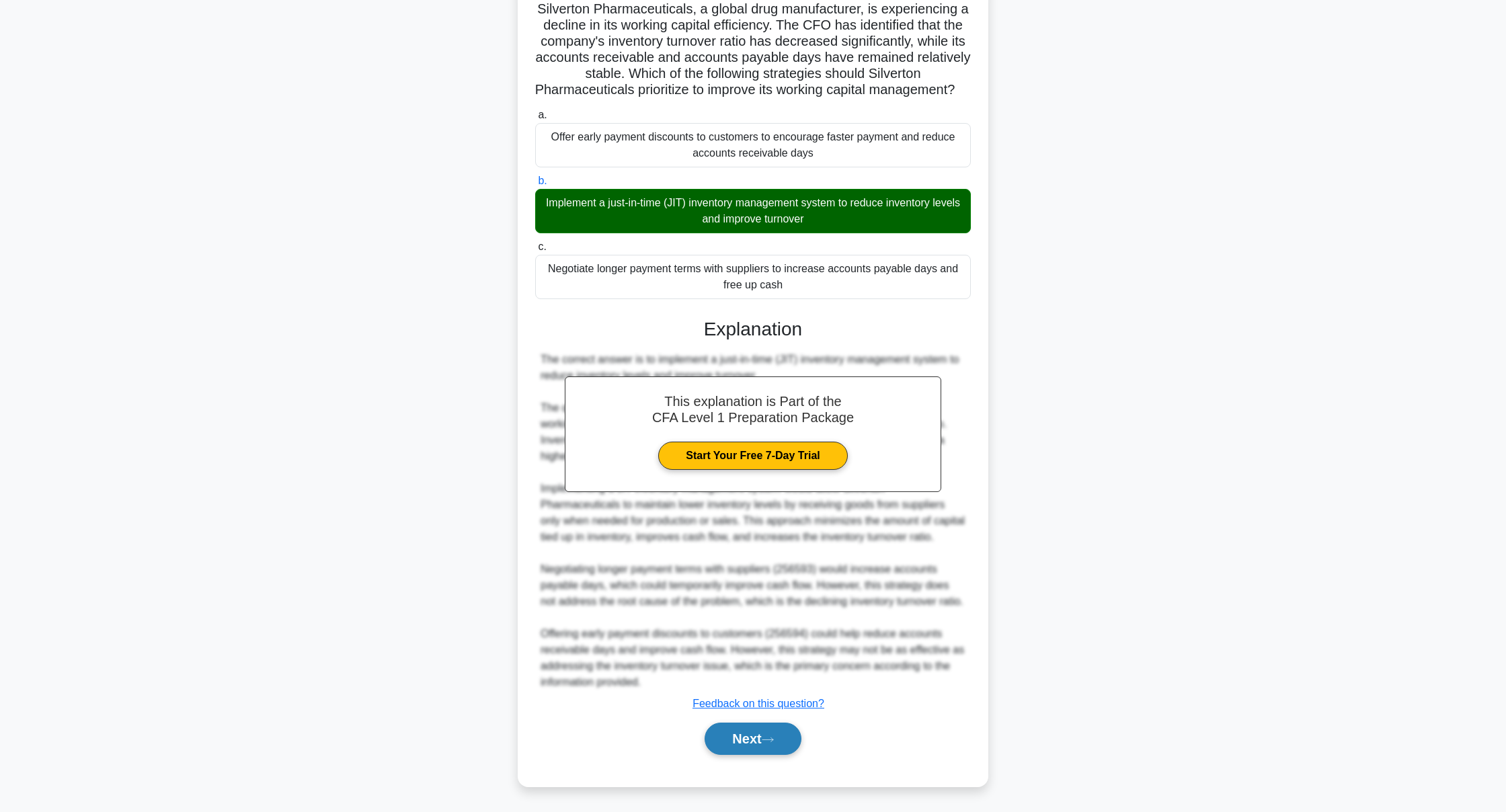
click at [773, 722] on button "Next" at bounding box center [752, 738] width 96 height 32
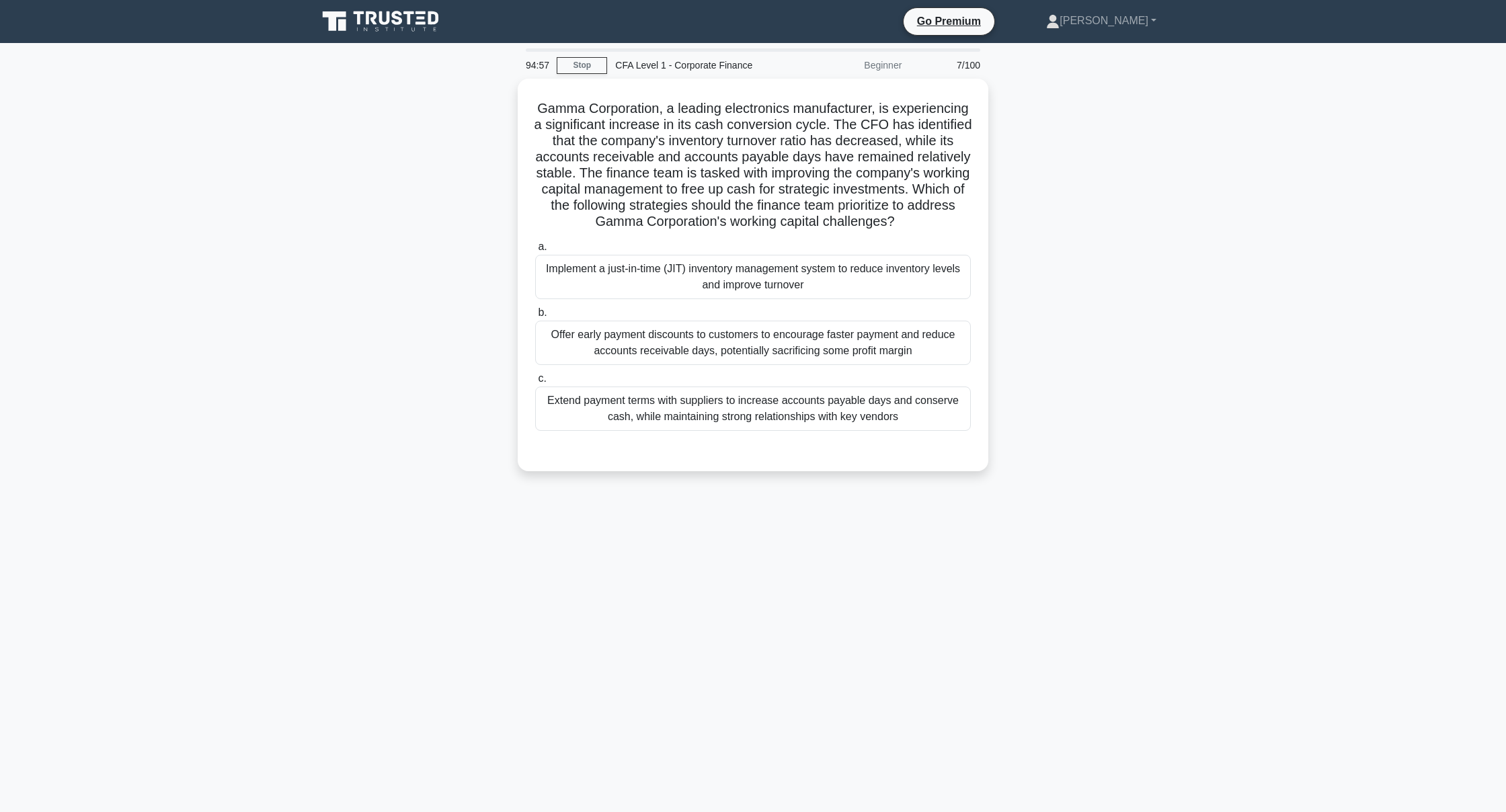
scroll to position [0, 0]
click at [869, 274] on div "Implement a just-in-time (JIT) inventory management system to reduce inventory …" at bounding box center [753, 274] width 436 height 44
click at [535, 248] on input "a. Implement a just-in-time (JIT) inventory management system to reduce invento…" at bounding box center [535, 243] width 0 height 9
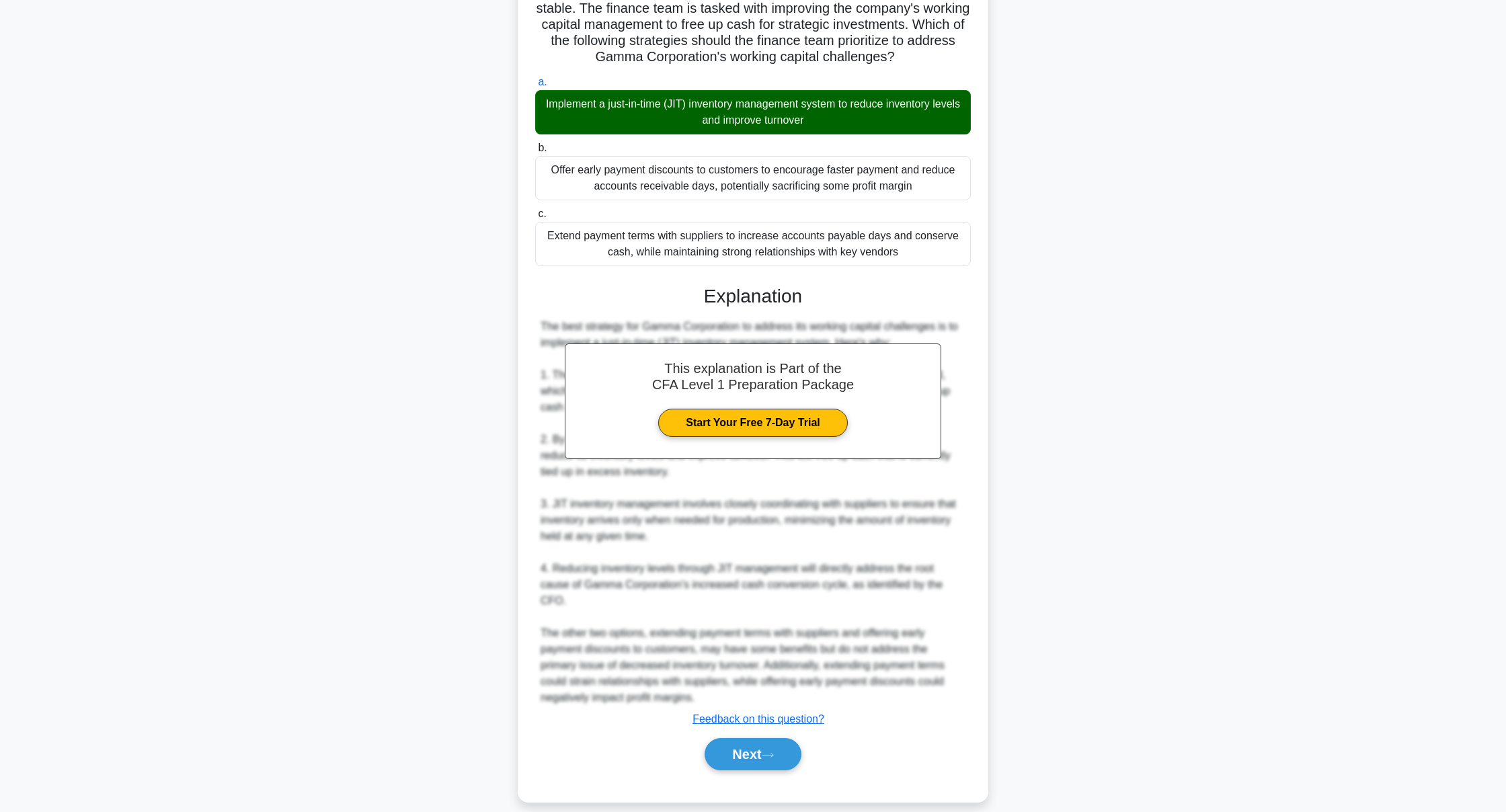
scroll to position [160, 0]
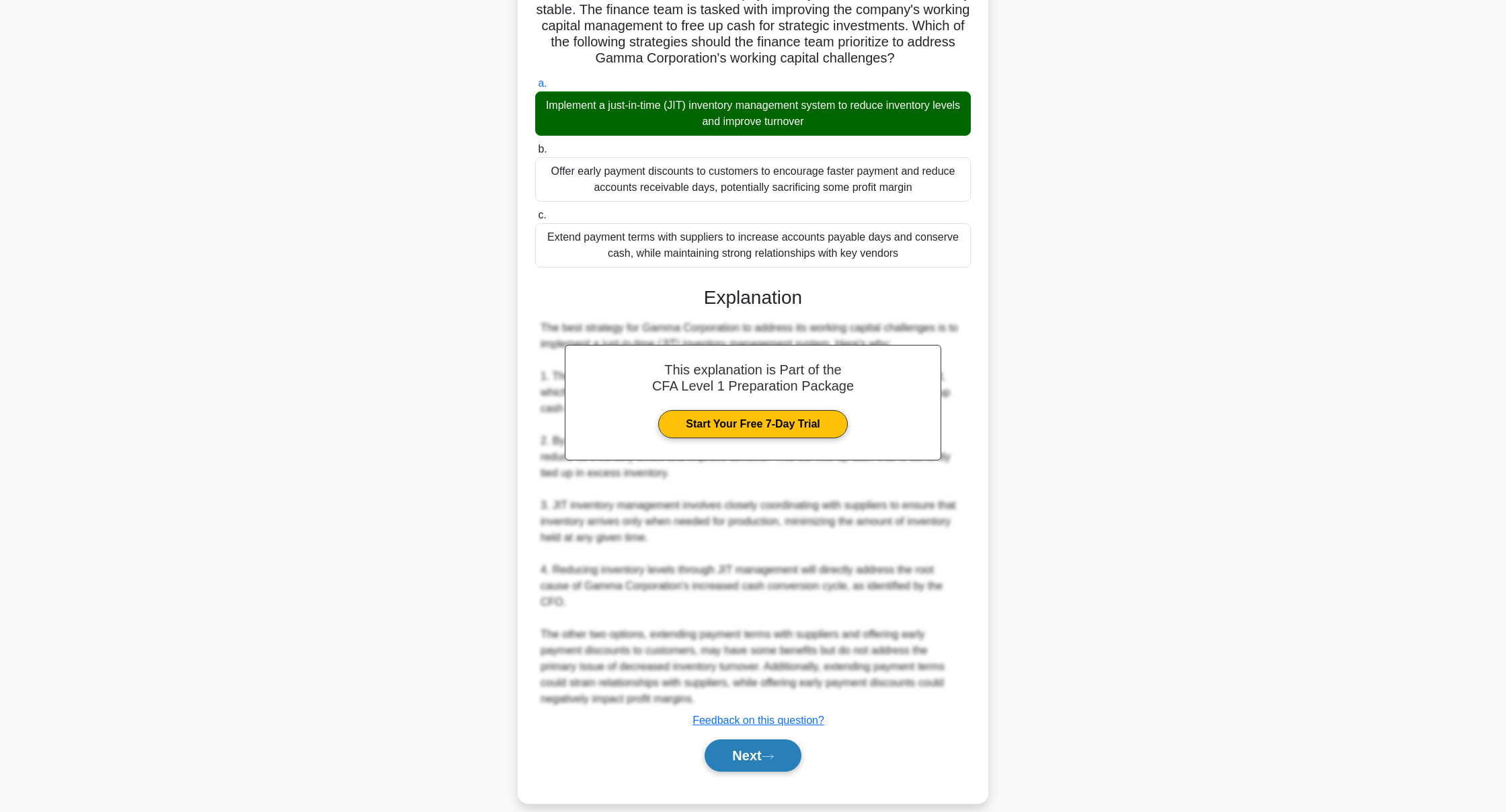
click at [762, 740] on button "Next" at bounding box center [752, 755] width 96 height 32
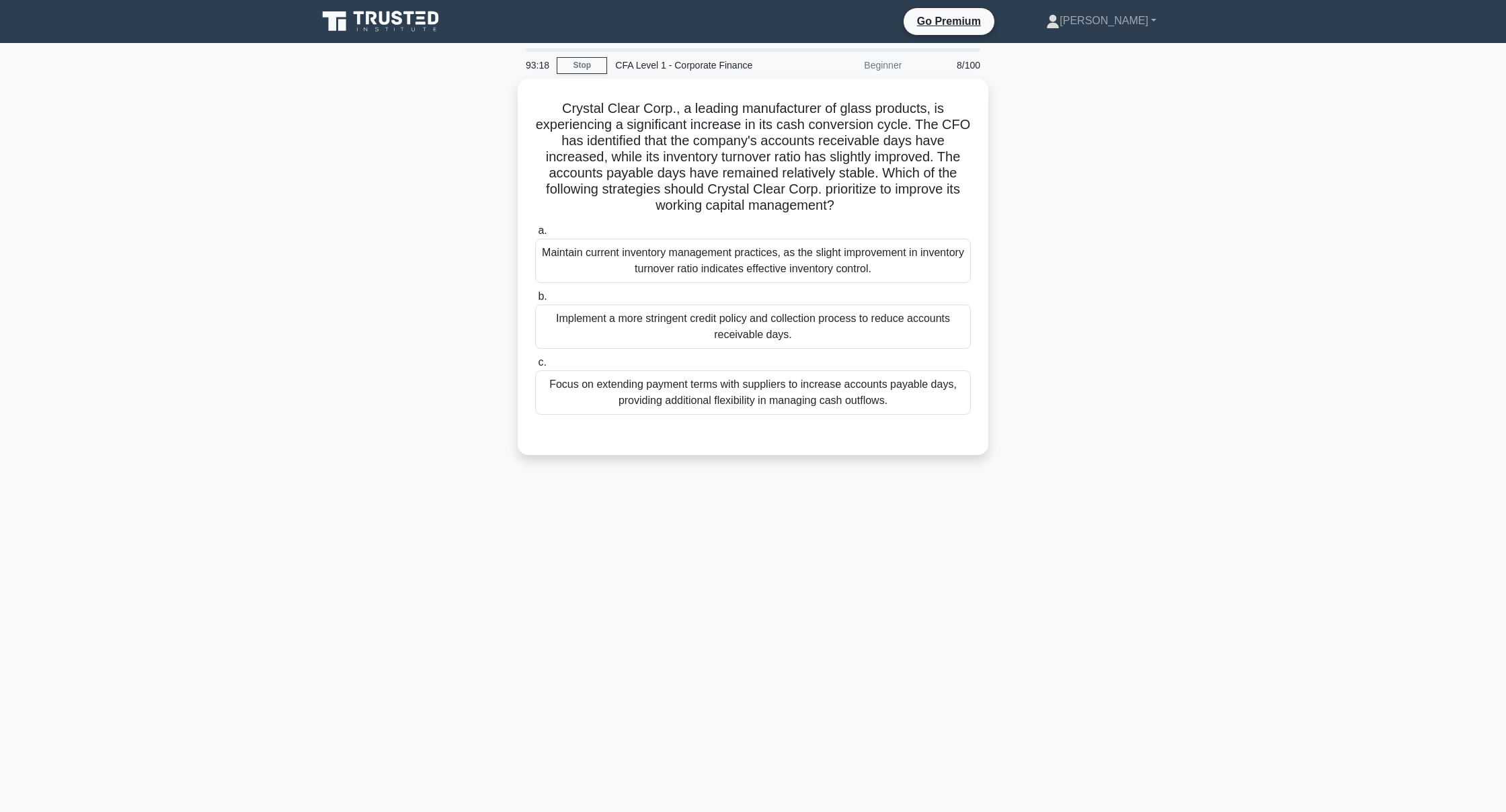
scroll to position [0, 0]
click at [836, 321] on div "Implement a more stringent credit policy and collection process to reduce accou…" at bounding box center [753, 323] width 436 height 44
click at [535, 298] on input "b. Implement a more stringent credit policy and collection process to reduce ac…" at bounding box center [535, 293] width 0 height 9
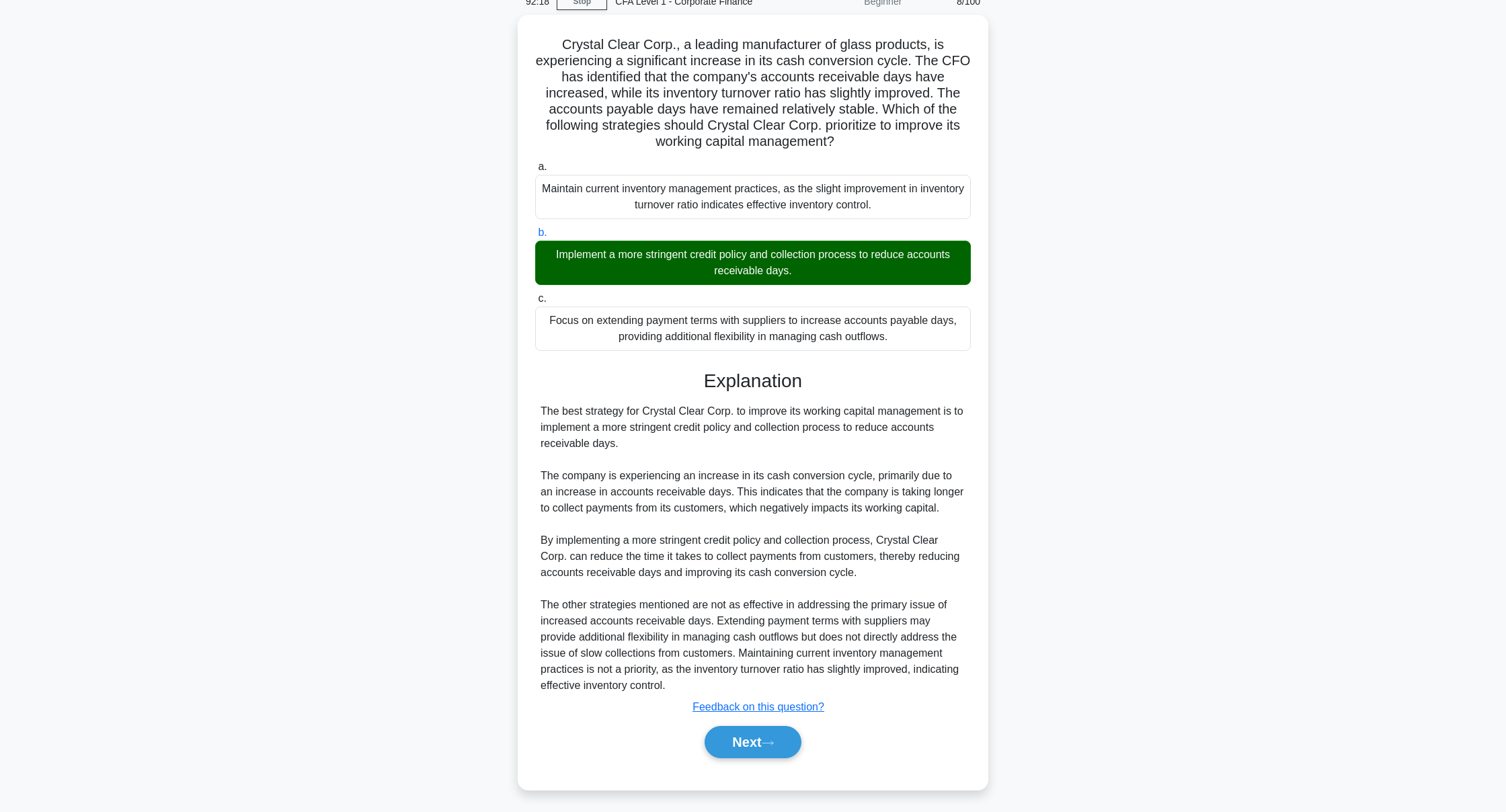
scroll to position [64, 0]
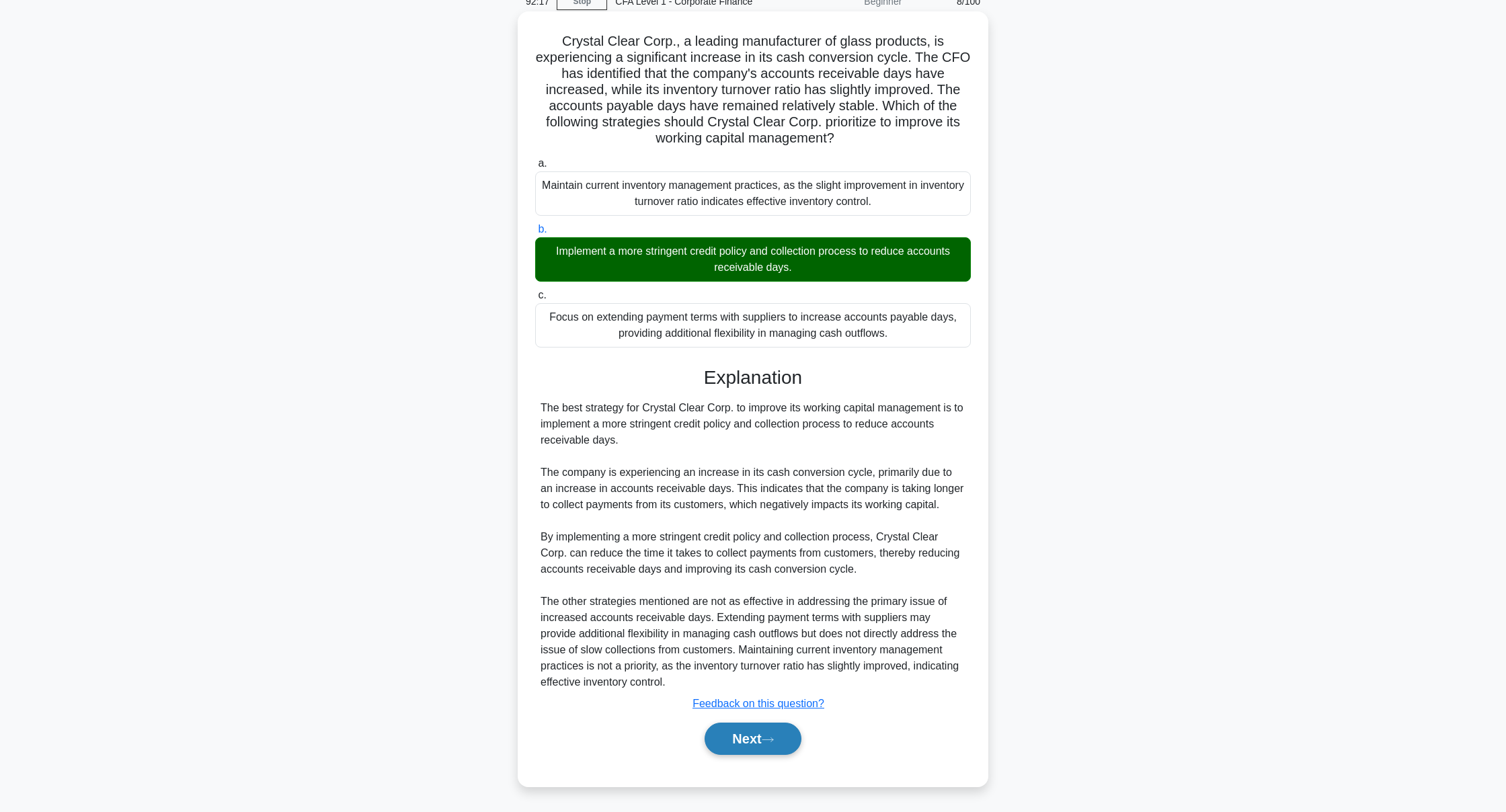
click at [747, 744] on button "Next" at bounding box center [752, 738] width 96 height 32
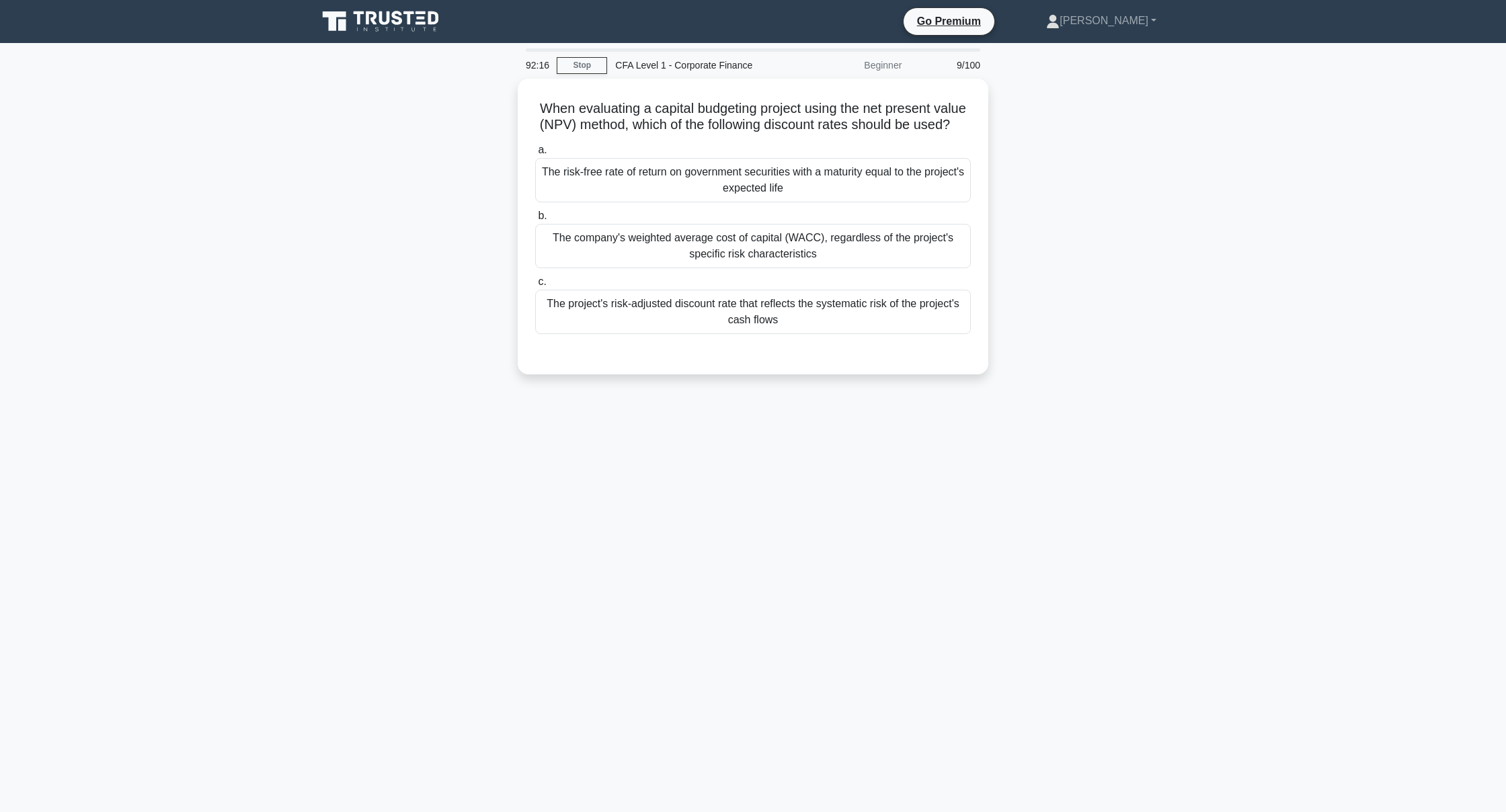
scroll to position [0, 0]
click at [626, 257] on div "The company's weighted average cost of capital (WACC), regardless of the projec…" at bounding box center [753, 243] width 436 height 44
click at [535, 217] on input "b. The company's weighted average cost of capital (WACC), regardless of the pro…" at bounding box center [535, 212] width 0 height 9
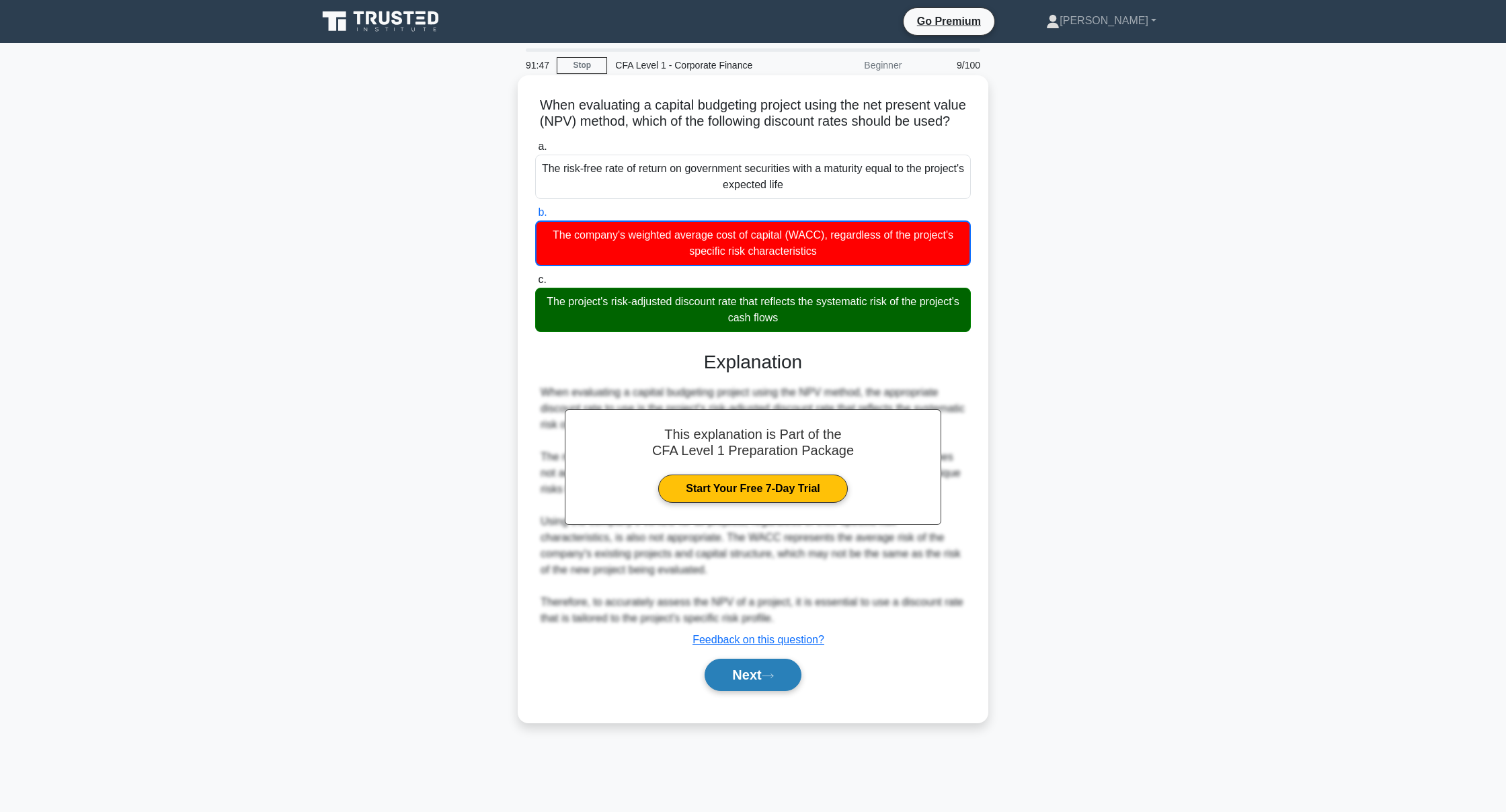
scroll to position [1, -1]
click at [752, 674] on button "Next" at bounding box center [752, 675] width 96 height 32
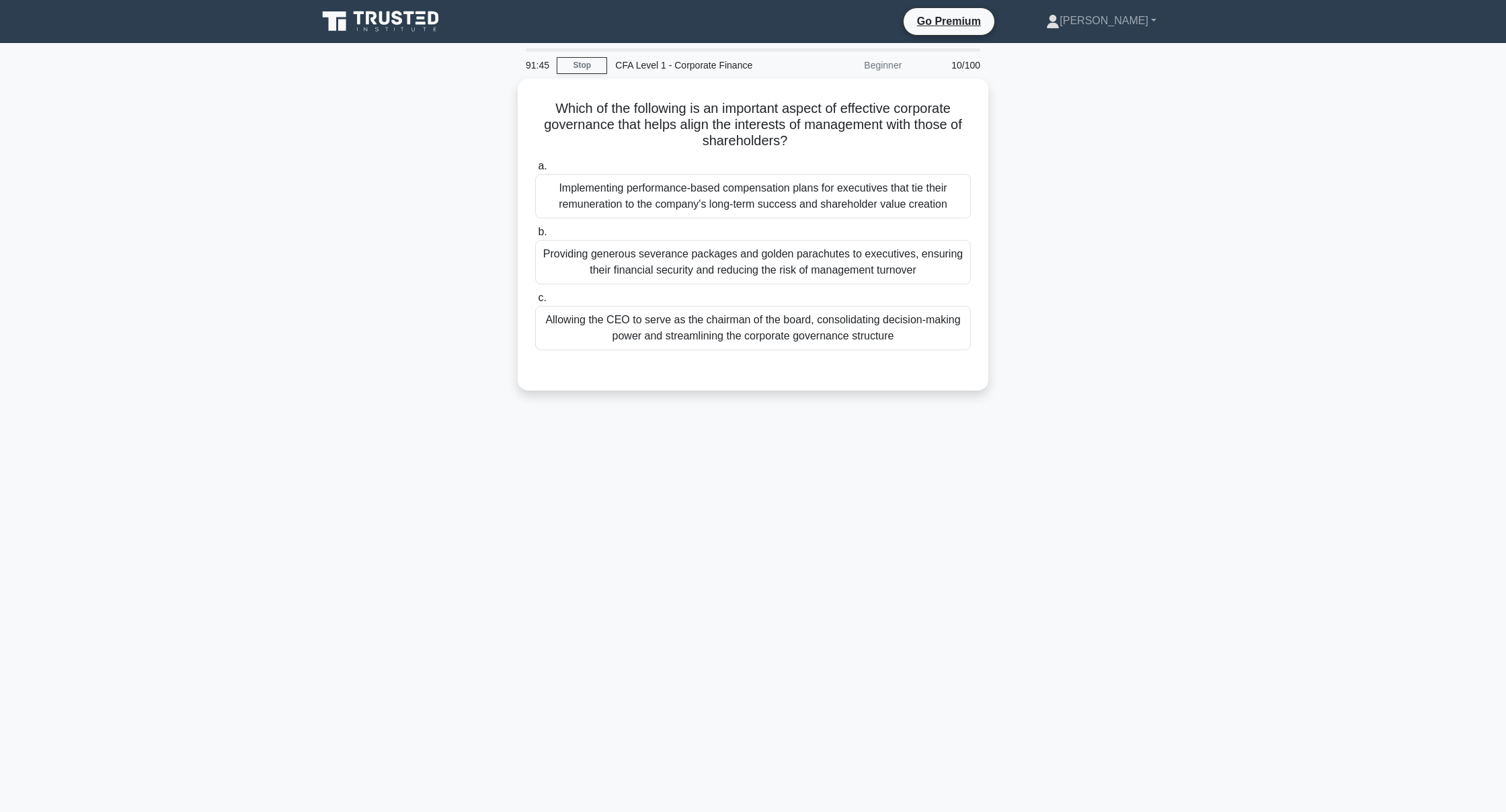
scroll to position [0, 0]
click at [798, 183] on div "Implementing performance-based compensation plans for executives that tie their…" at bounding box center [753, 193] width 436 height 44
click at [535, 168] on input "a. Implementing performance-based compensation plans for executives that tie th…" at bounding box center [535, 163] width 0 height 9
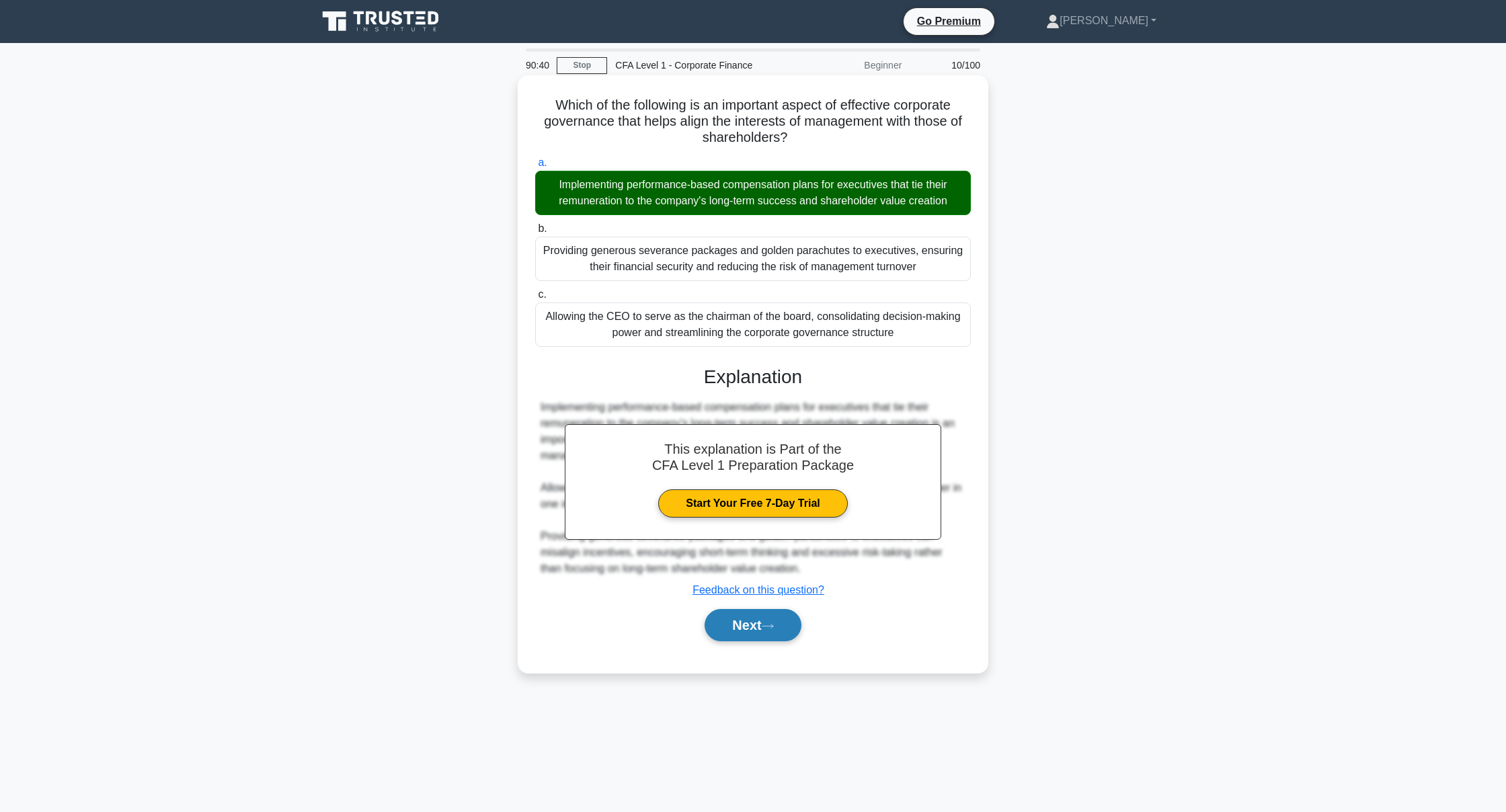
click at [761, 627] on button "Next" at bounding box center [752, 625] width 96 height 32
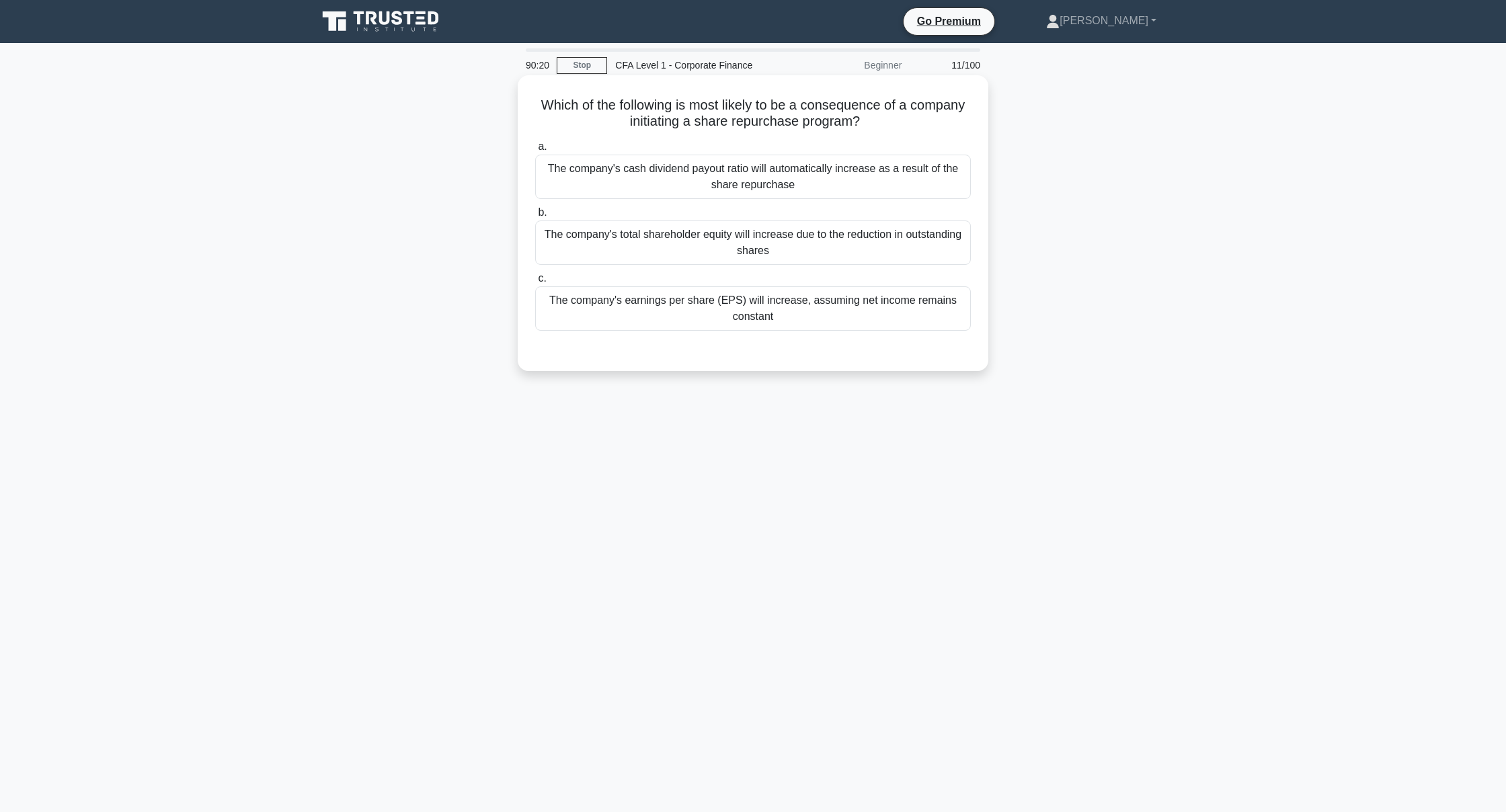
scroll to position [-1, 1]
click at [866, 254] on div "The company's total shareholder equity will increase due to the reduction in ou…" at bounding box center [753, 243] width 436 height 44
click at [535, 217] on input "b. The company's total shareholder equity will increase due to the reduction in…" at bounding box center [535, 212] width 0 height 9
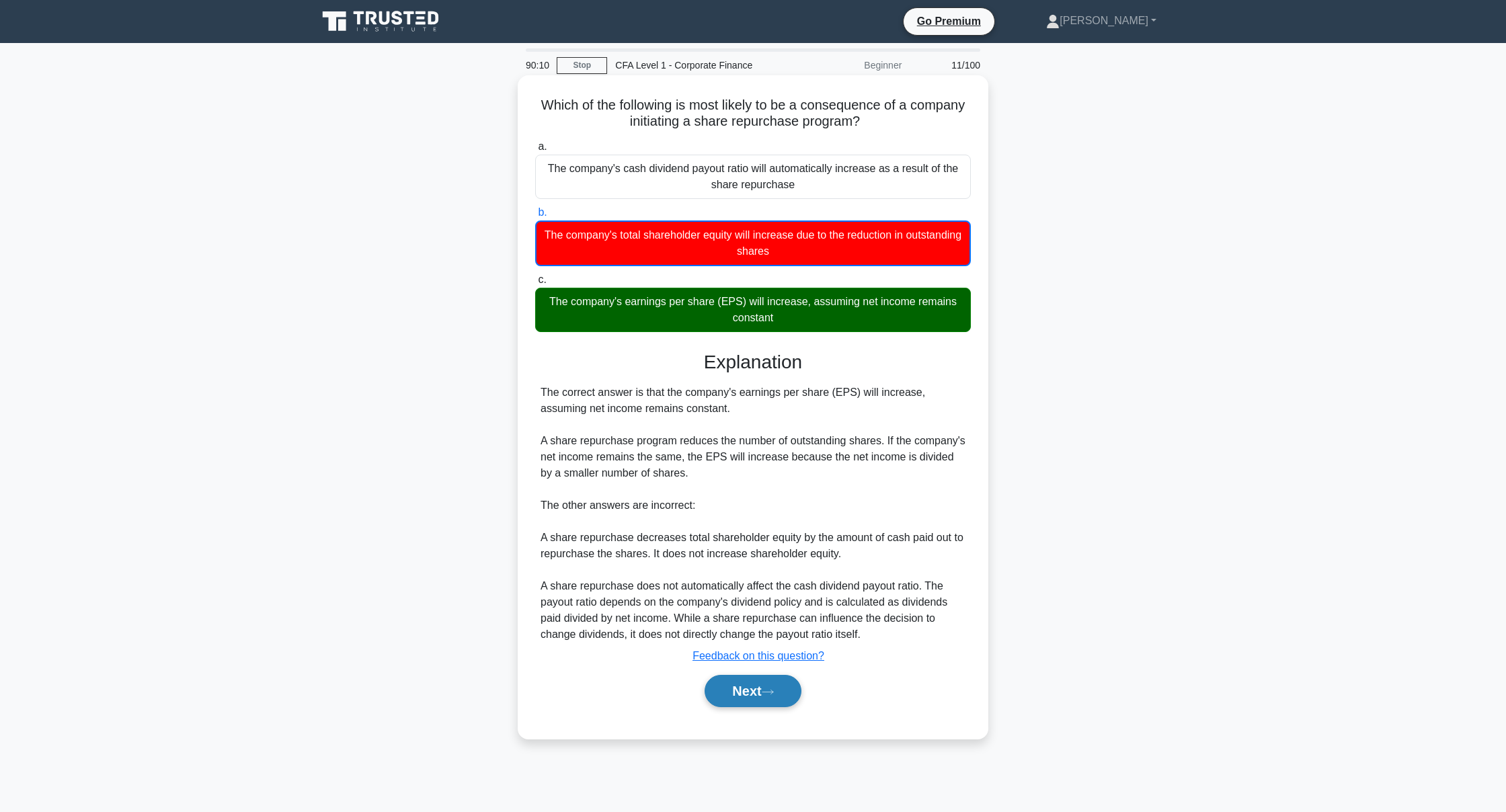
scroll to position [0, 0]
click at [710, 694] on button "Next" at bounding box center [752, 691] width 96 height 32
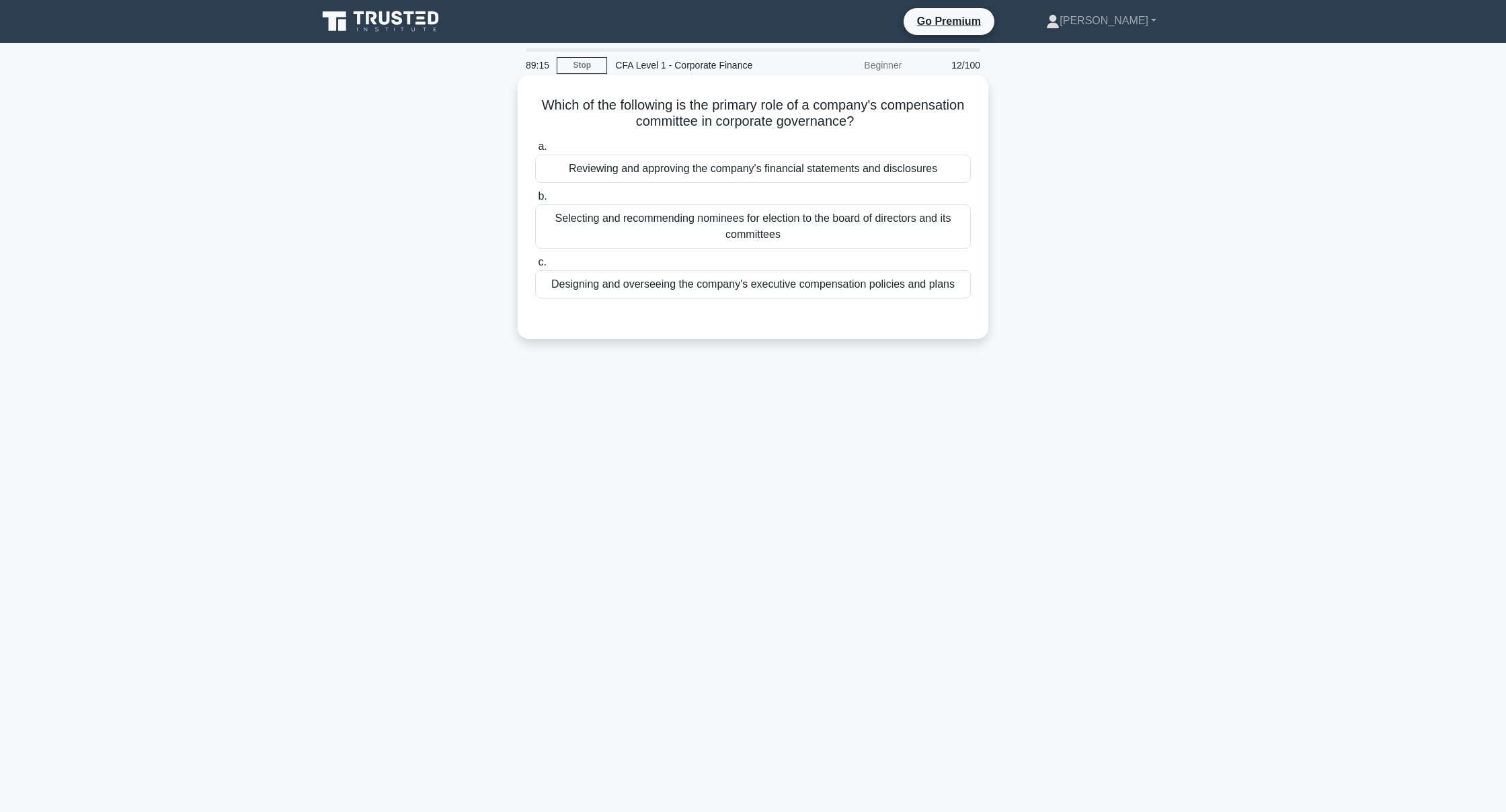
click at [652, 285] on div "Designing and overseeing the company's executive compensation policies and plans" at bounding box center [753, 284] width 436 height 28
click at [535, 267] on input "c. Designing and overseeing the company's executive compensation policies and p…" at bounding box center [535, 262] width 0 height 9
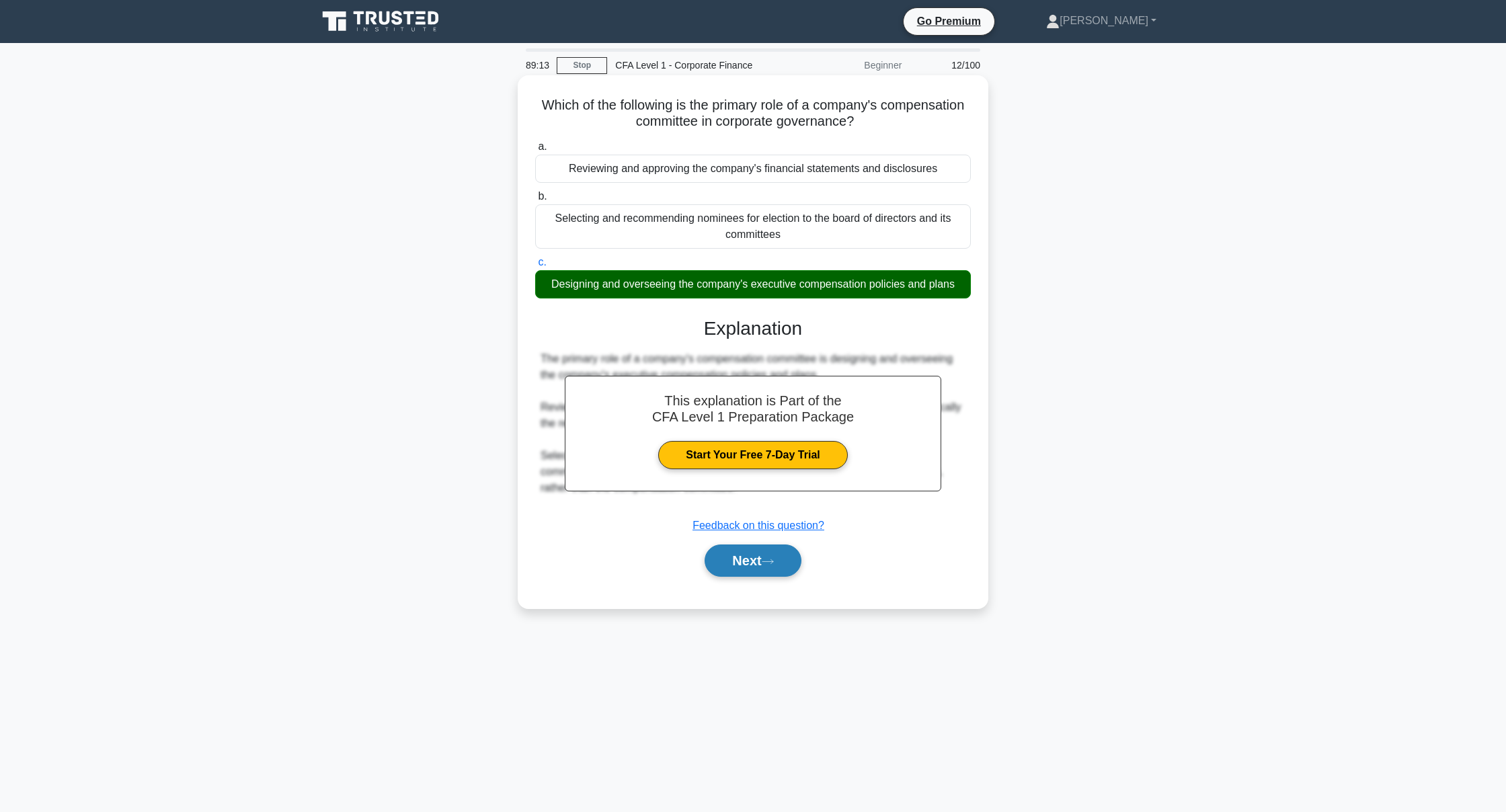
click at [783, 573] on button "Next" at bounding box center [752, 560] width 96 height 32
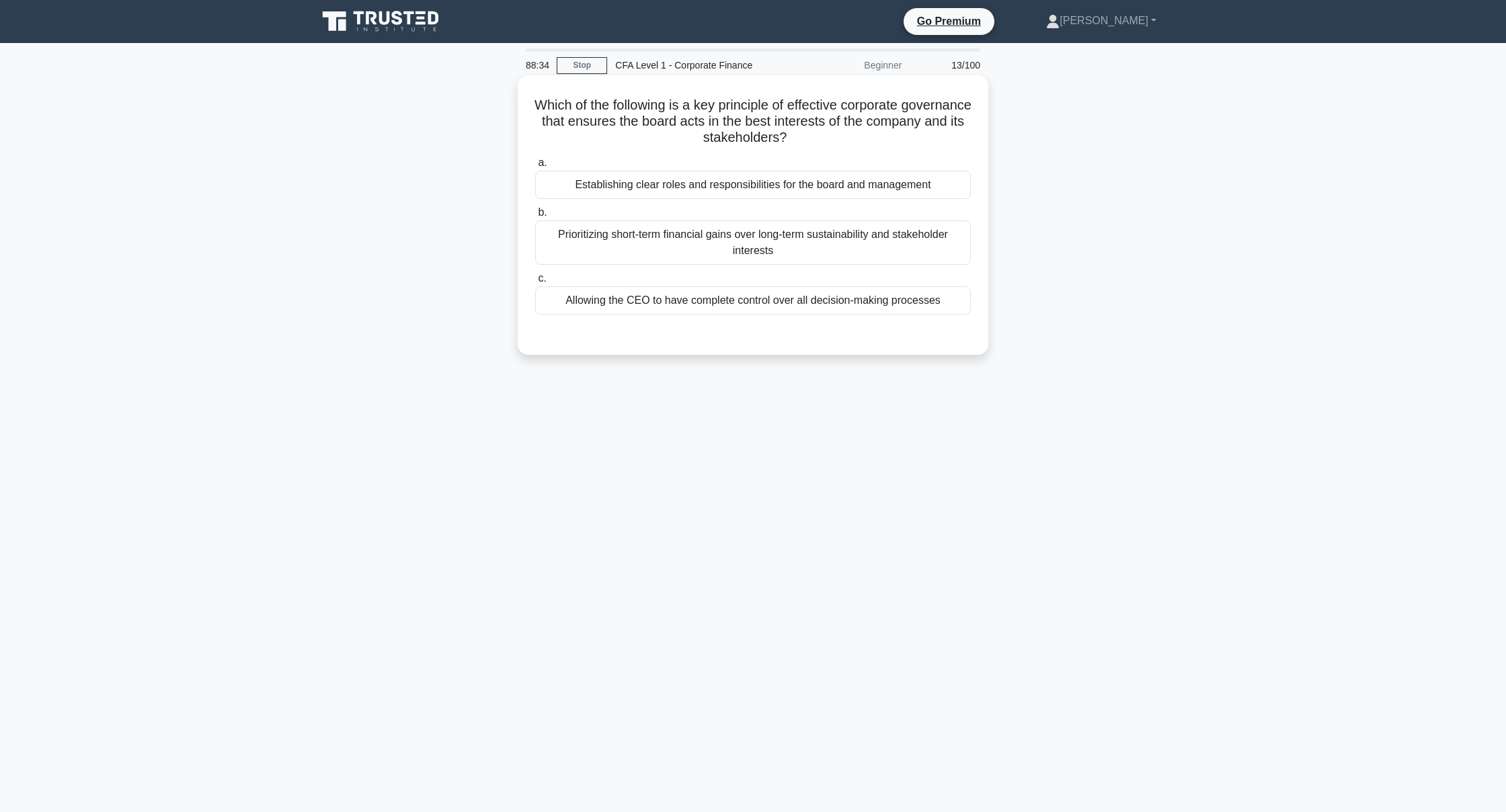
click at [690, 185] on div "Establishing clear roles and responsibilities for the board and management" at bounding box center [753, 185] width 436 height 28
click at [535, 168] on input "a. Establishing clear roles and responsibilities for the board and management" at bounding box center [535, 163] width 0 height 9
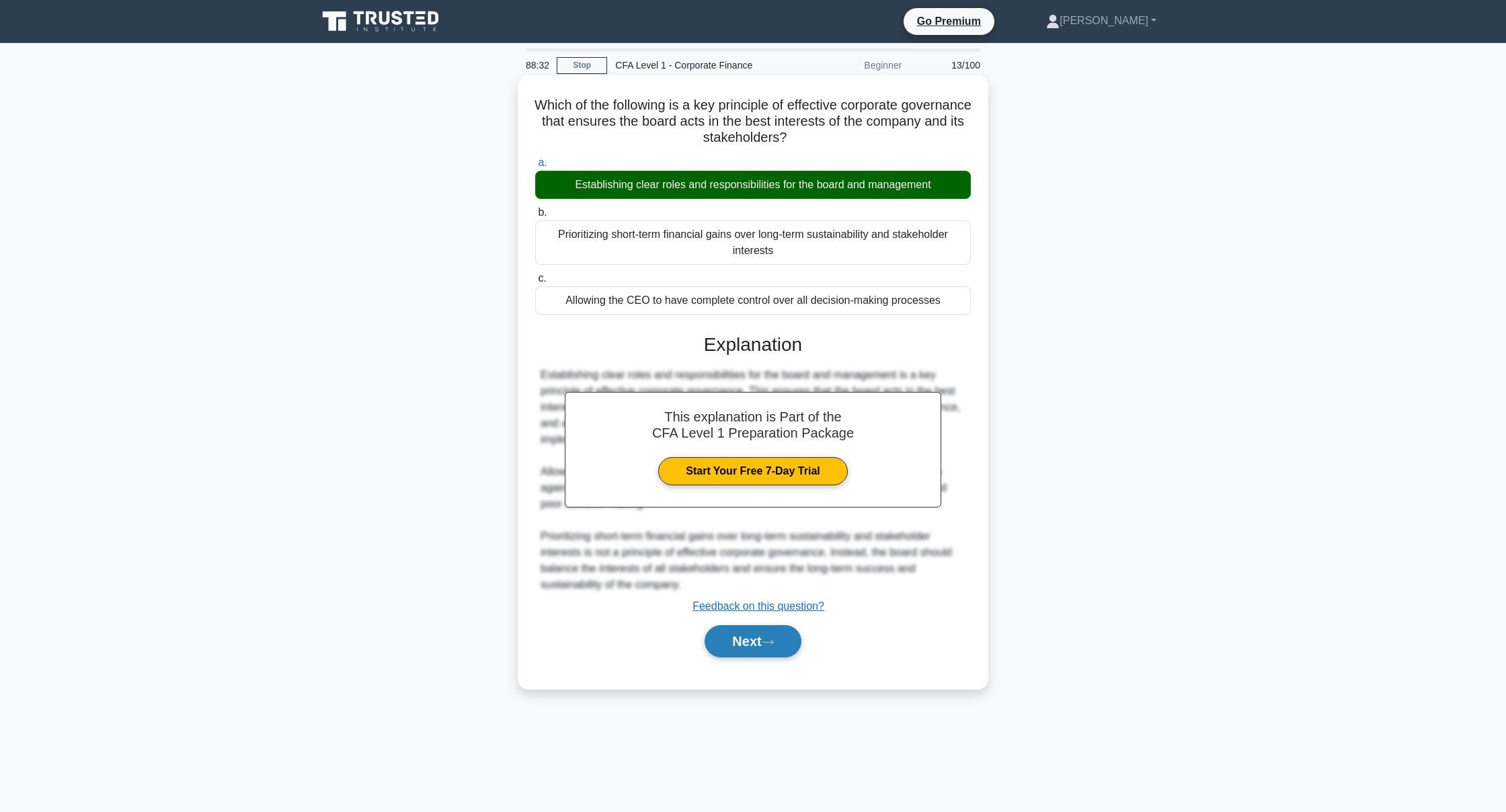
click at [774, 638] on icon at bounding box center [768, 642] width 12 height 8
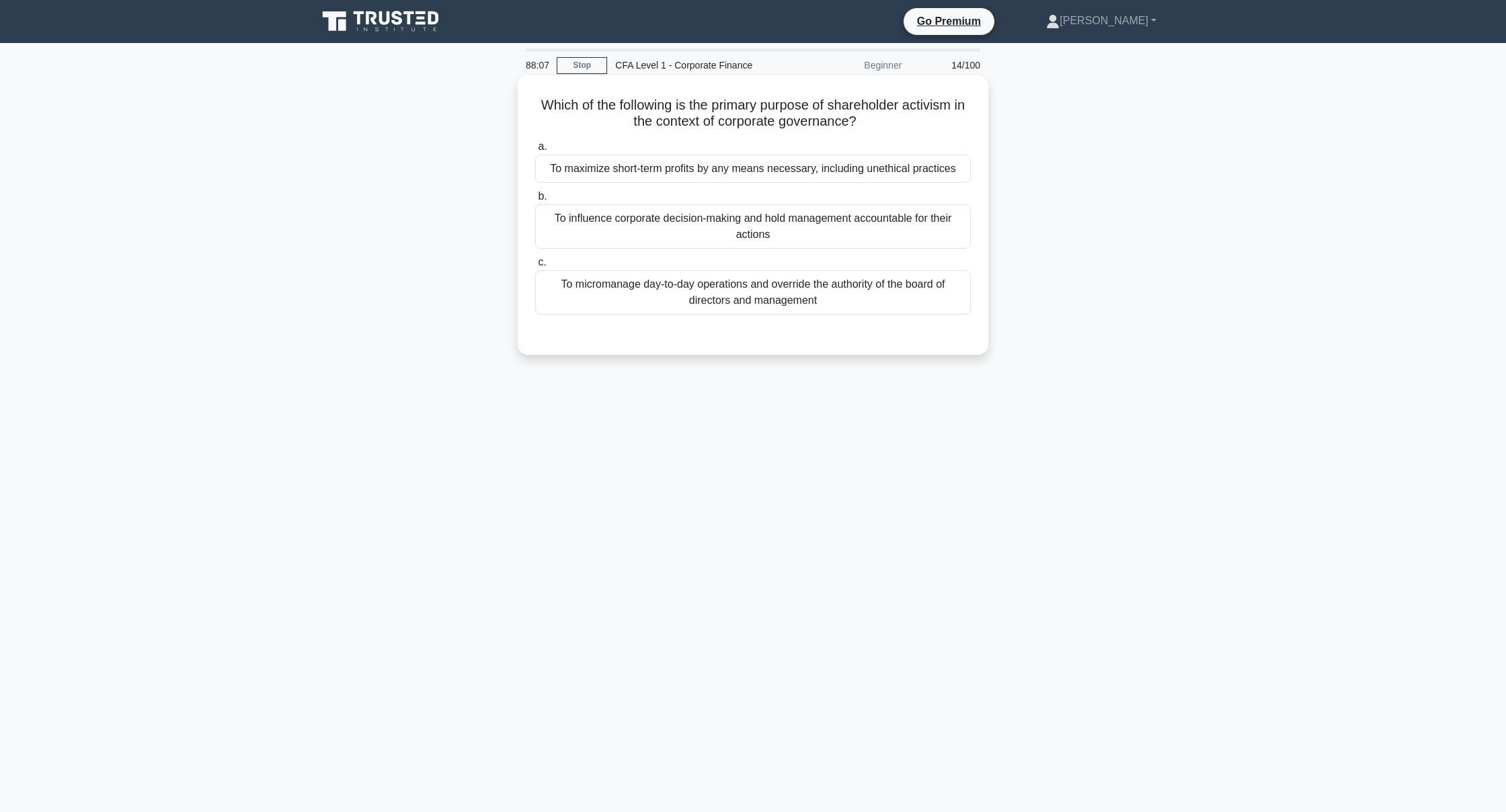
click at [650, 278] on div "To micromanage day-to-day operations and override the authority of the board of…" at bounding box center [753, 292] width 436 height 44
click at [535, 267] on input "c. To micromanage day-to-day operations and override the authority of the board…" at bounding box center [535, 262] width 0 height 9
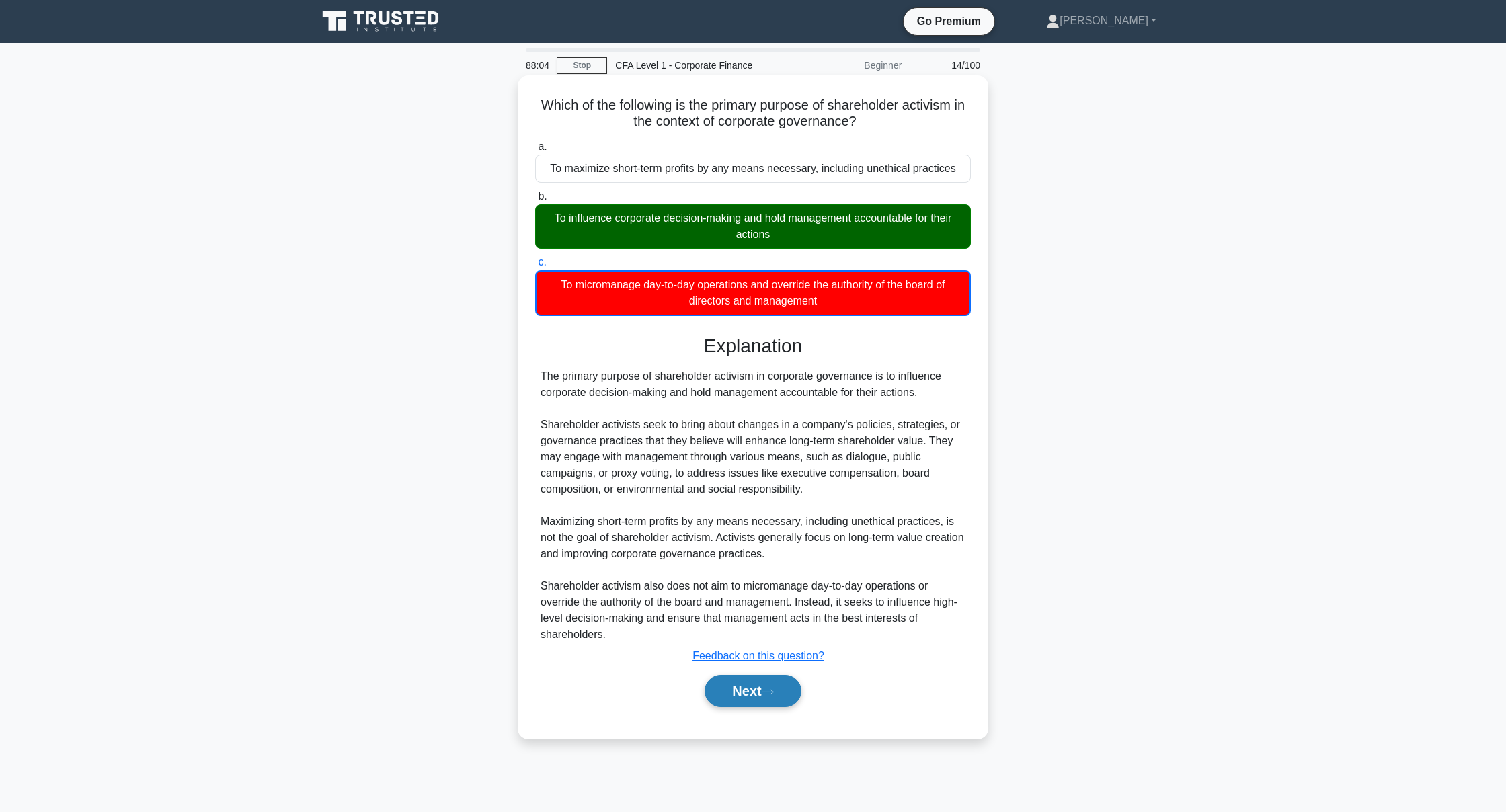
click at [774, 695] on icon at bounding box center [768, 692] width 12 height 8
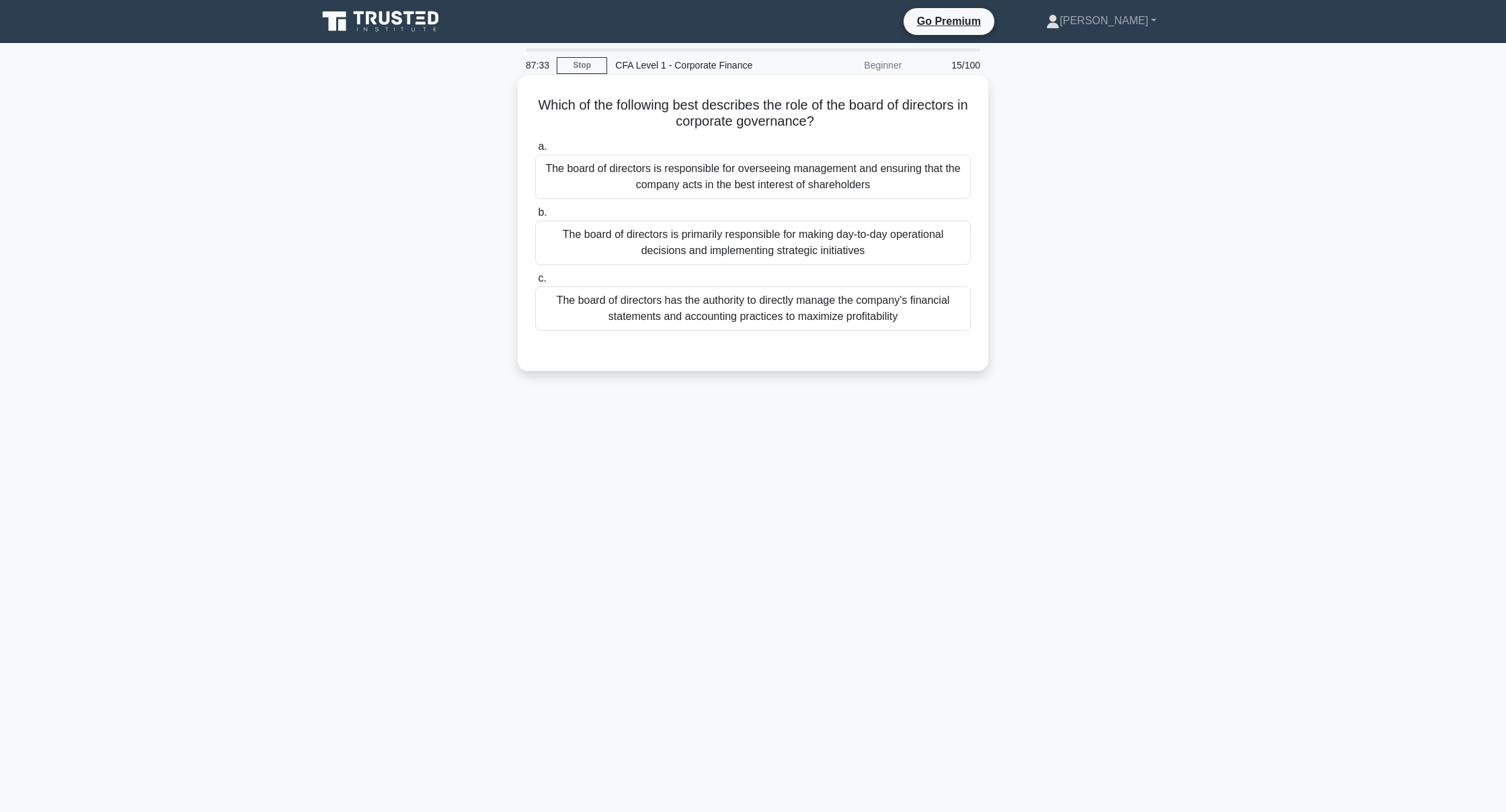
click at [747, 199] on div "The board of directors is responsible for overseeing management and ensuring th…" at bounding box center [753, 176] width 436 height 44
click at [535, 151] on input "a. The board of directors is responsible for overseeing management and ensuring…" at bounding box center [535, 147] width 0 height 9
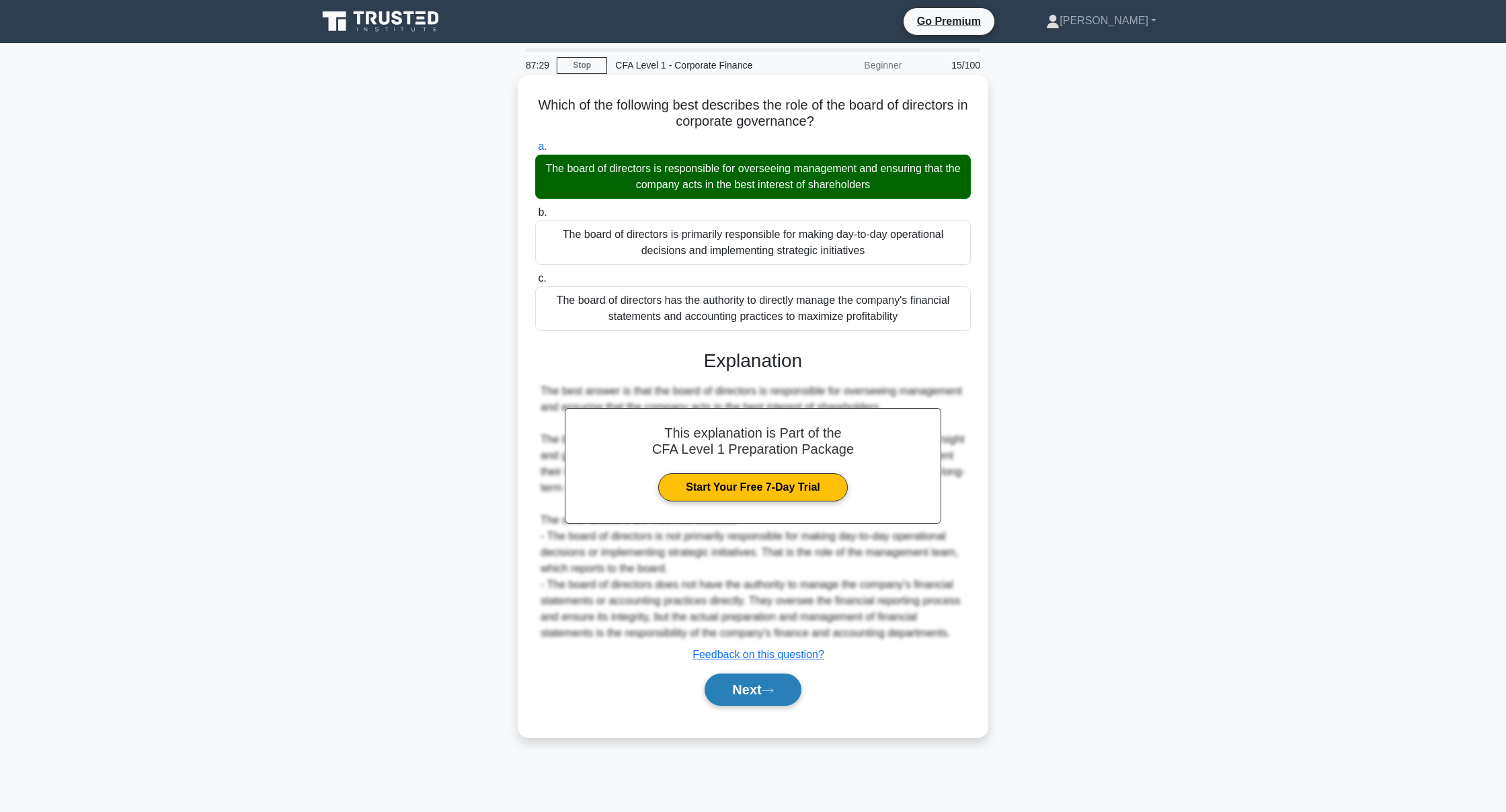
click at [742, 702] on button "Next" at bounding box center [752, 689] width 96 height 32
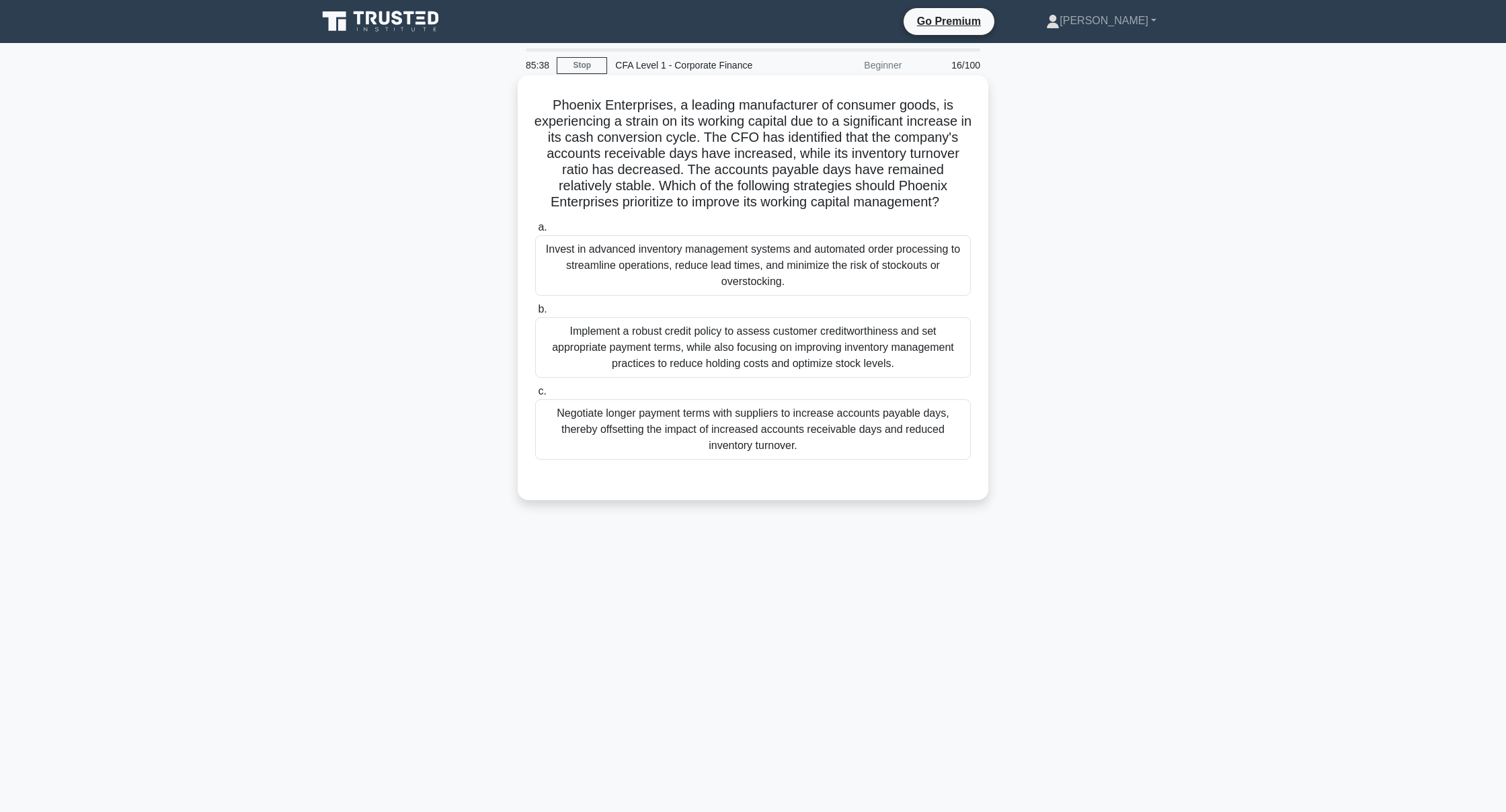
click at [804, 458] on div "Negotiate longer payment terms with suppliers to increase accounts payable days…" at bounding box center [753, 429] width 436 height 61
click at [535, 396] on input "c. Negotiate longer payment terms with suppliers to increase accounts payable d…" at bounding box center [535, 392] width 0 height 9
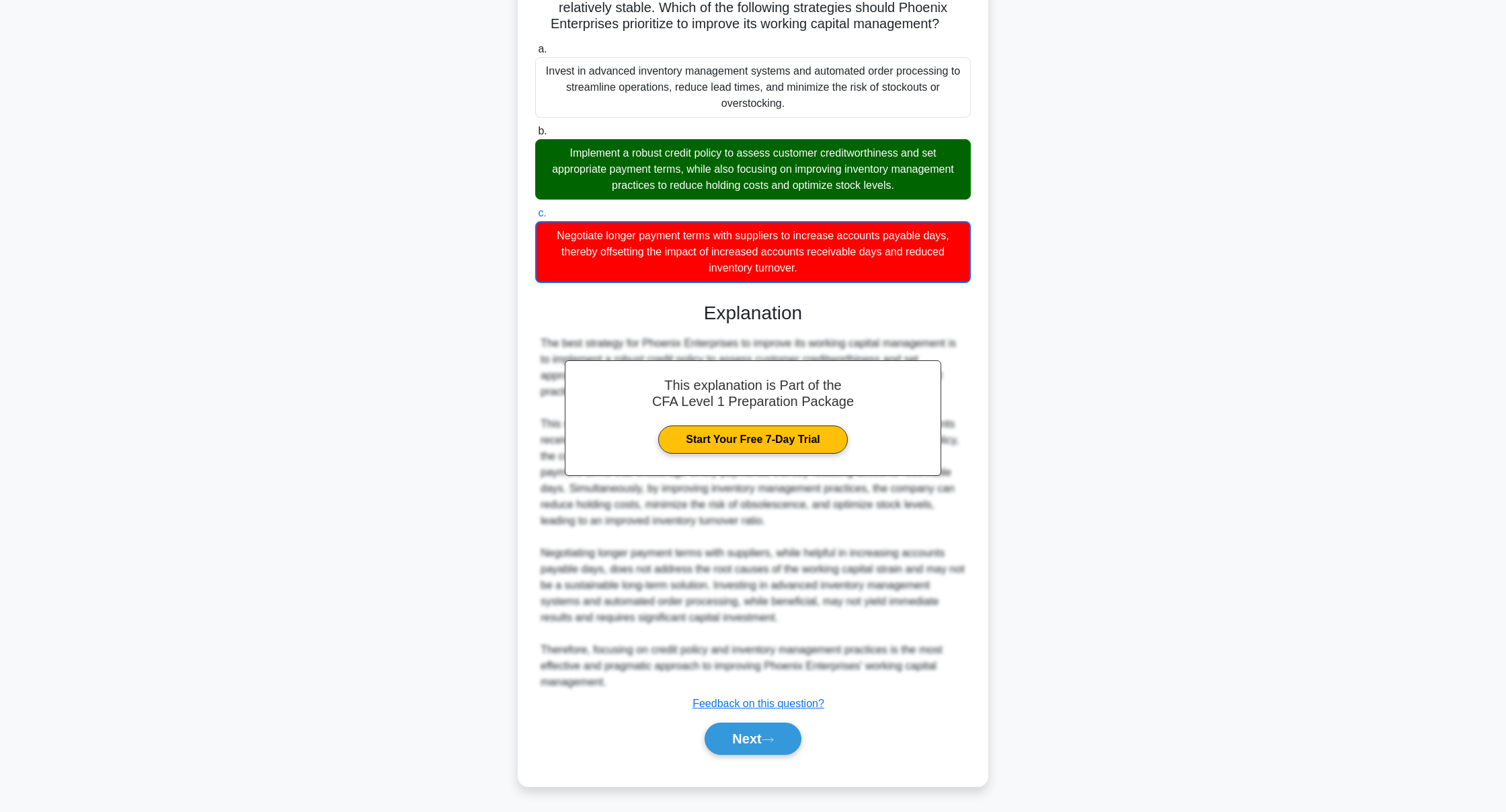
scroll to position [176, 1]
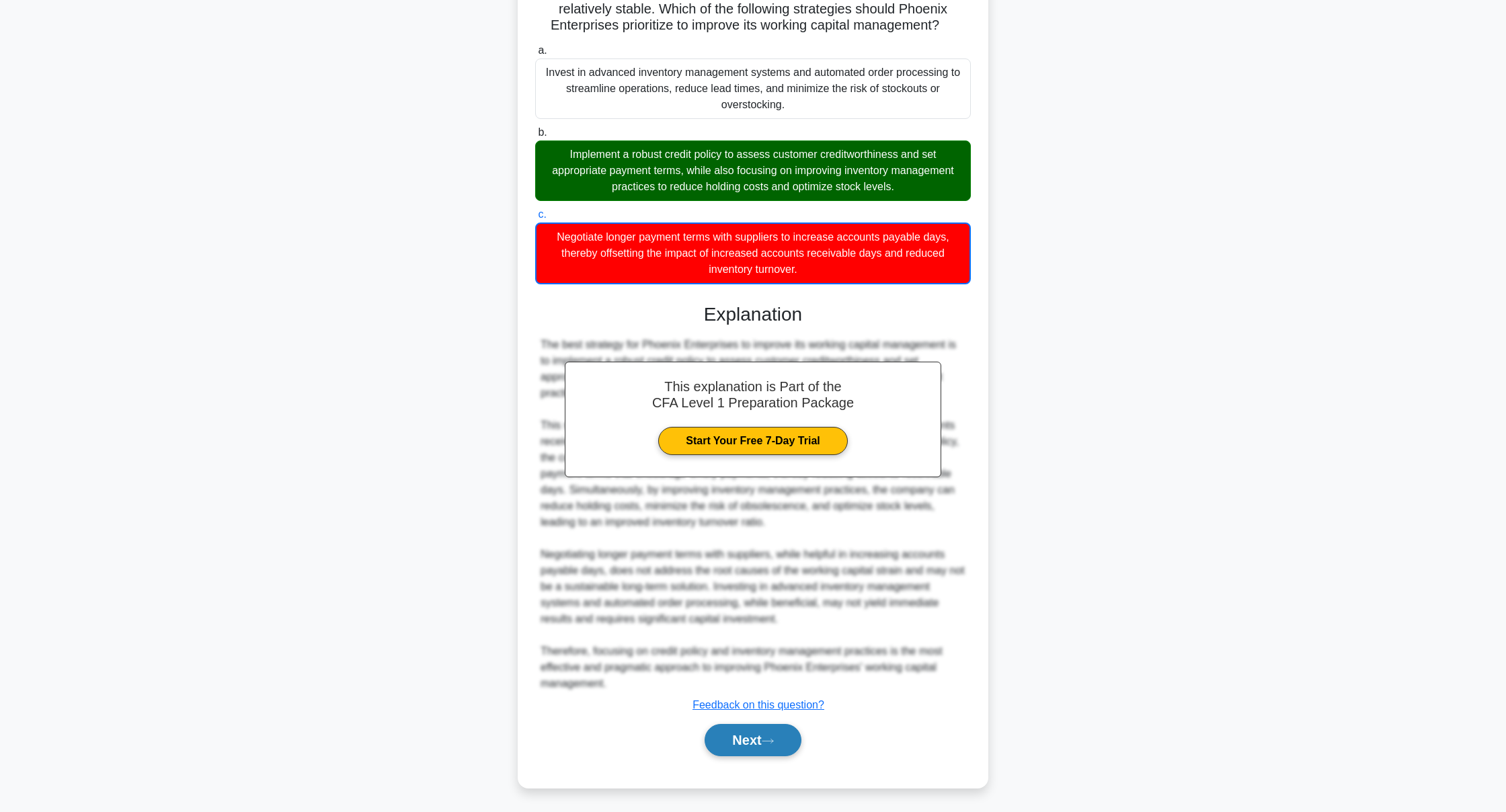
click at [772, 731] on button "Next" at bounding box center [752, 740] width 96 height 32
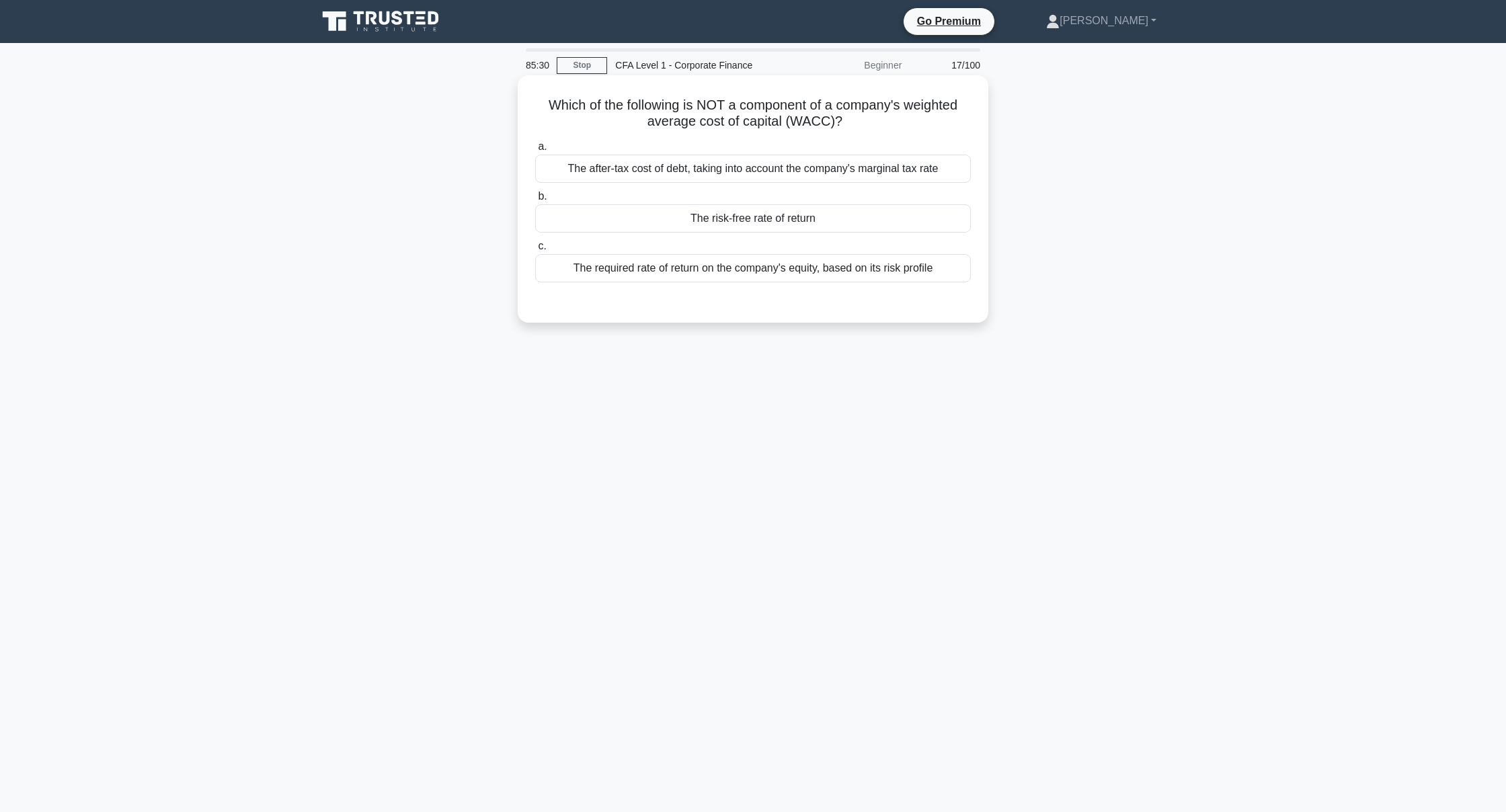
scroll to position [0, 0]
click at [831, 211] on div "The risk-free rate of return" at bounding box center [753, 218] width 436 height 28
click at [535, 201] on input "b. The risk-free rate of return" at bounding box center [535, 196] width 0 height 9
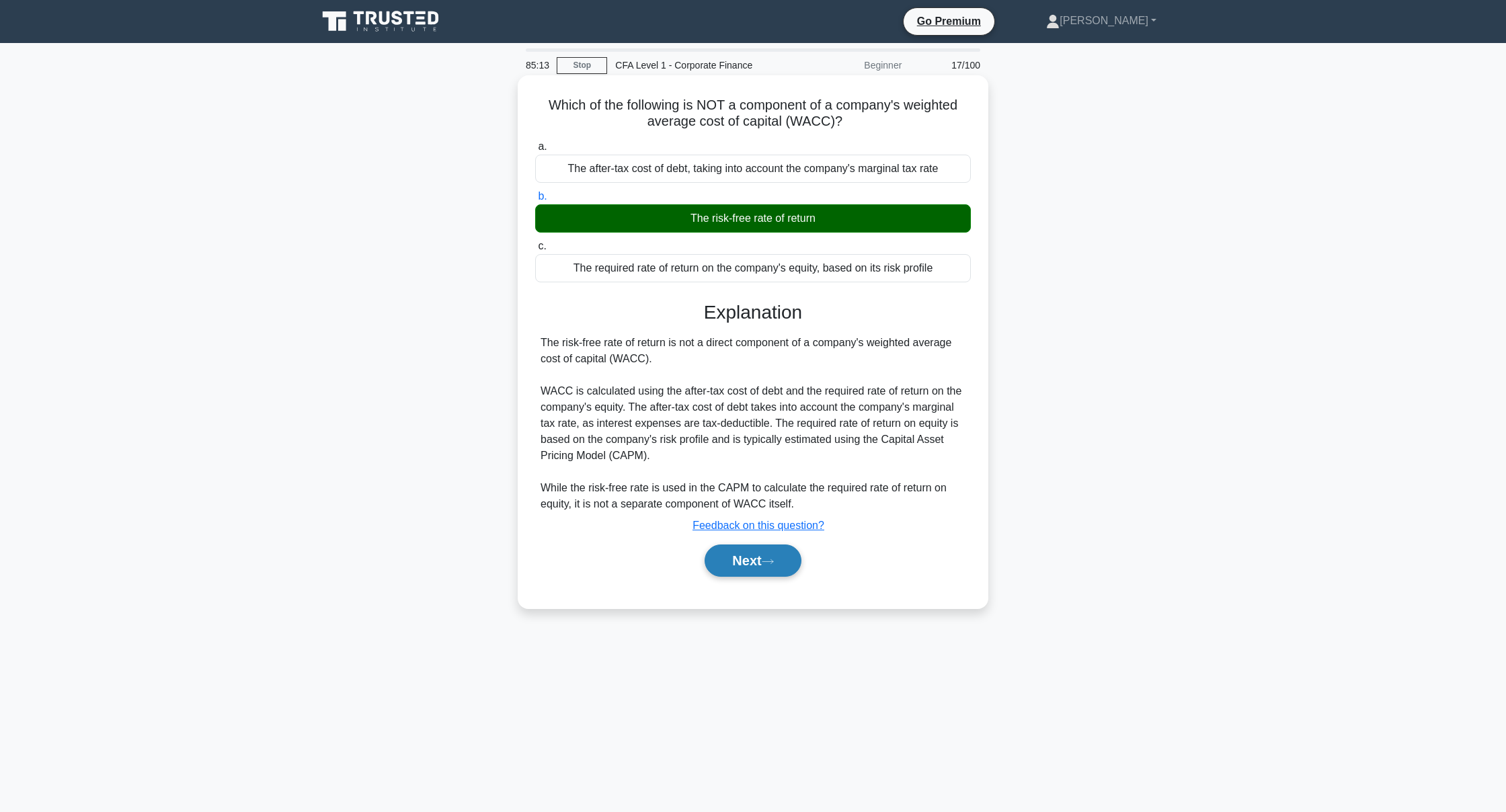
click at [712, 550] on button "Next" at bounding box center [752, 560] width 96 height 32
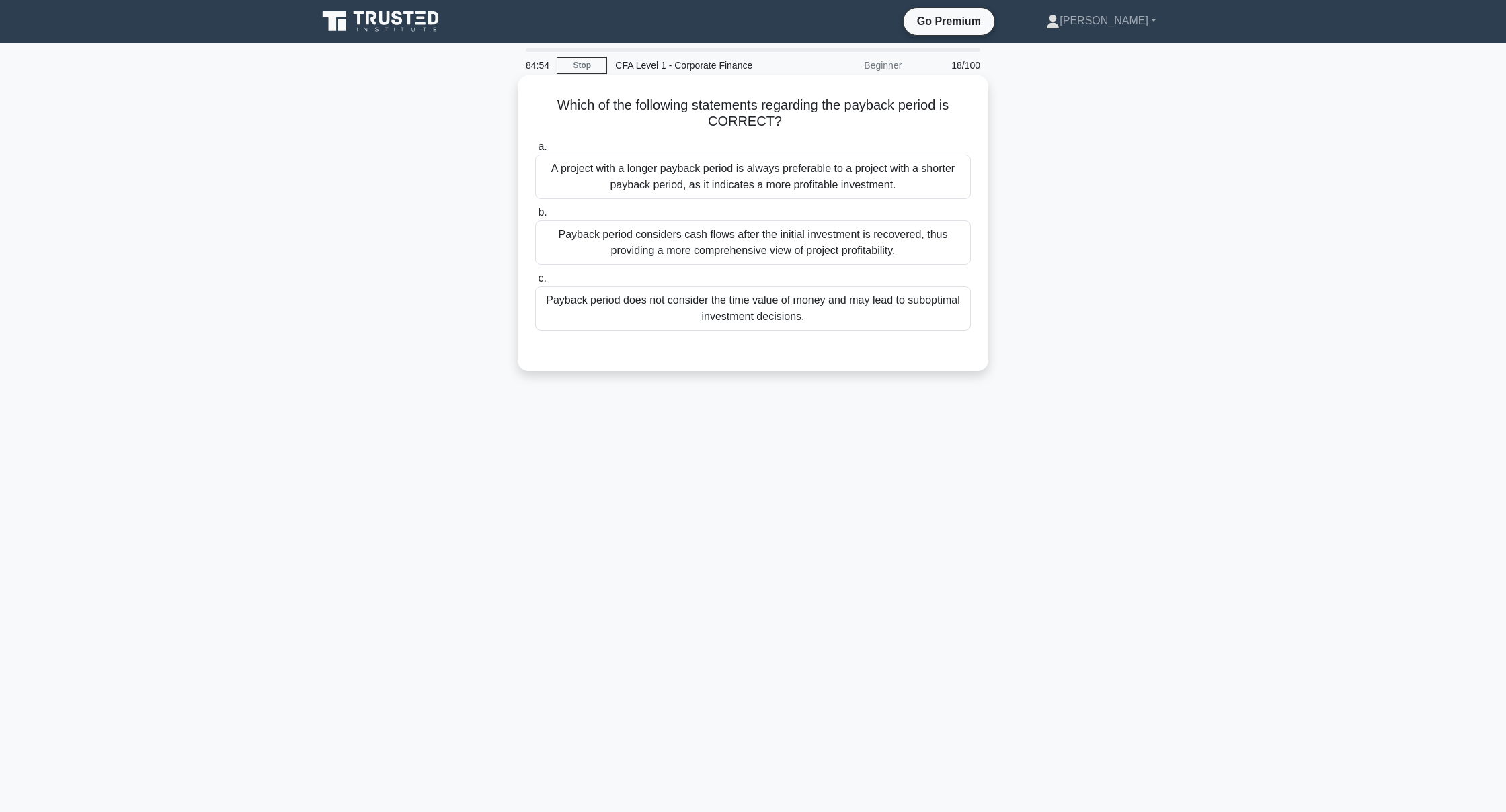
click at [925, 259] on div "Payback period considers cash flows after the initial investment is recovered, …" at bounding box center [753, 243] width 436 height 44
click at [535, 217] on input "b. Payback period considers cash flows after the initial investment is recovere…" at bounding box center [535, 212] width 0 height 9
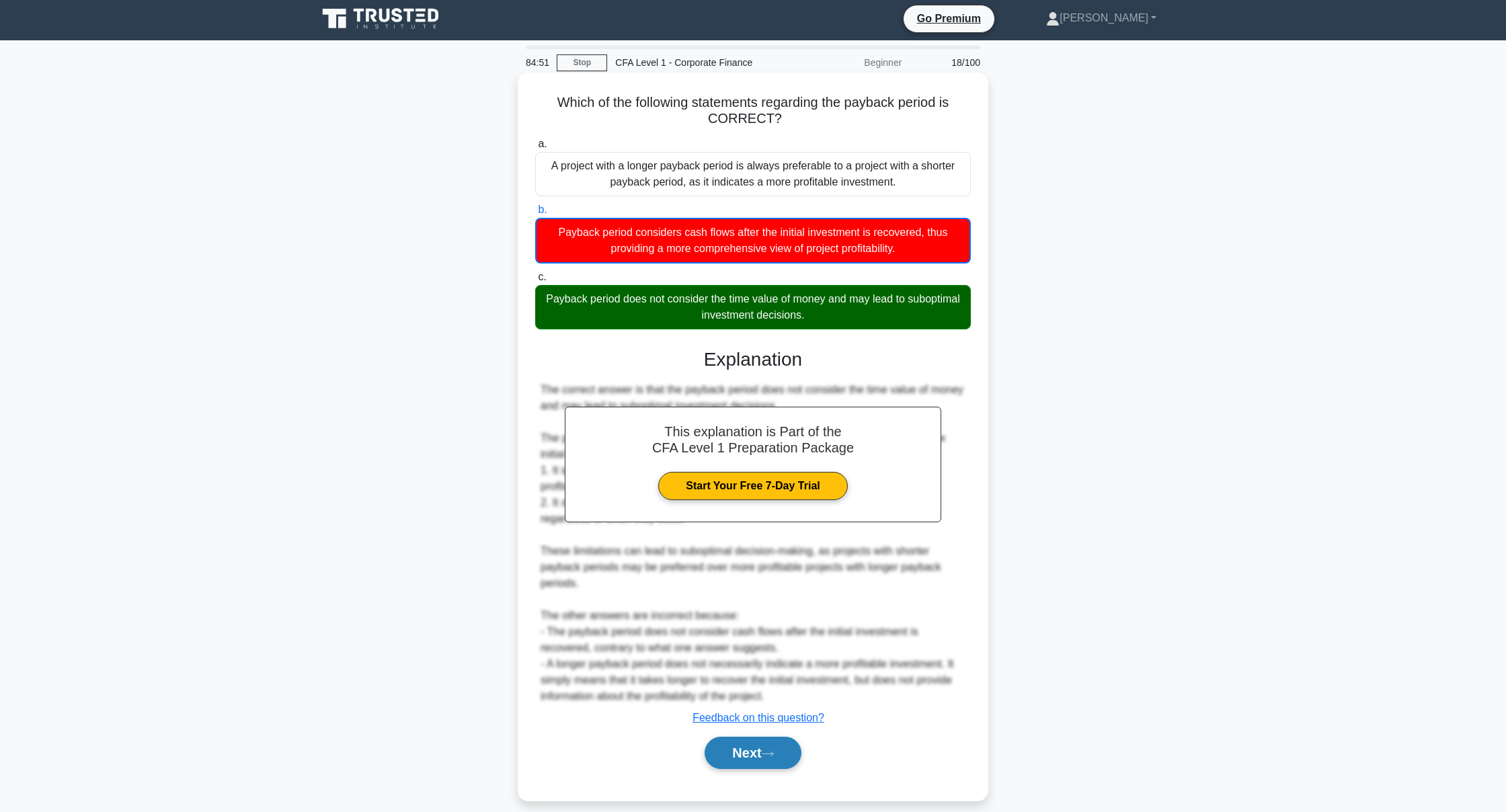
scroll to position [3, 0]
click at [731, 752] on button "Next" at bounding box center [752, 752] width 96 height 32
